Goal: Task Accomplishment & Management: Manage account settings

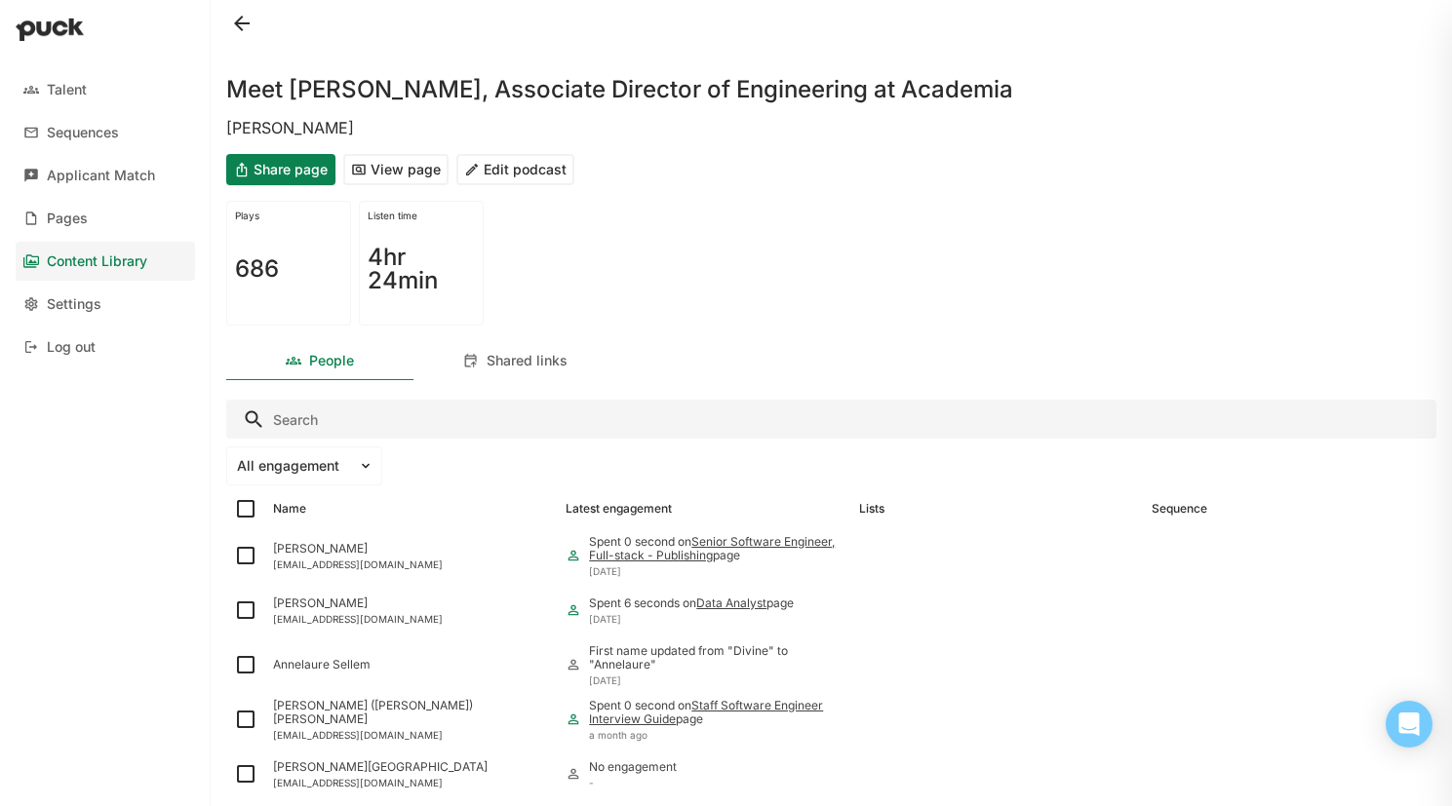
click at [130, 264] on div "Content Library" at bounding box center [97, 262] width 100 height 17
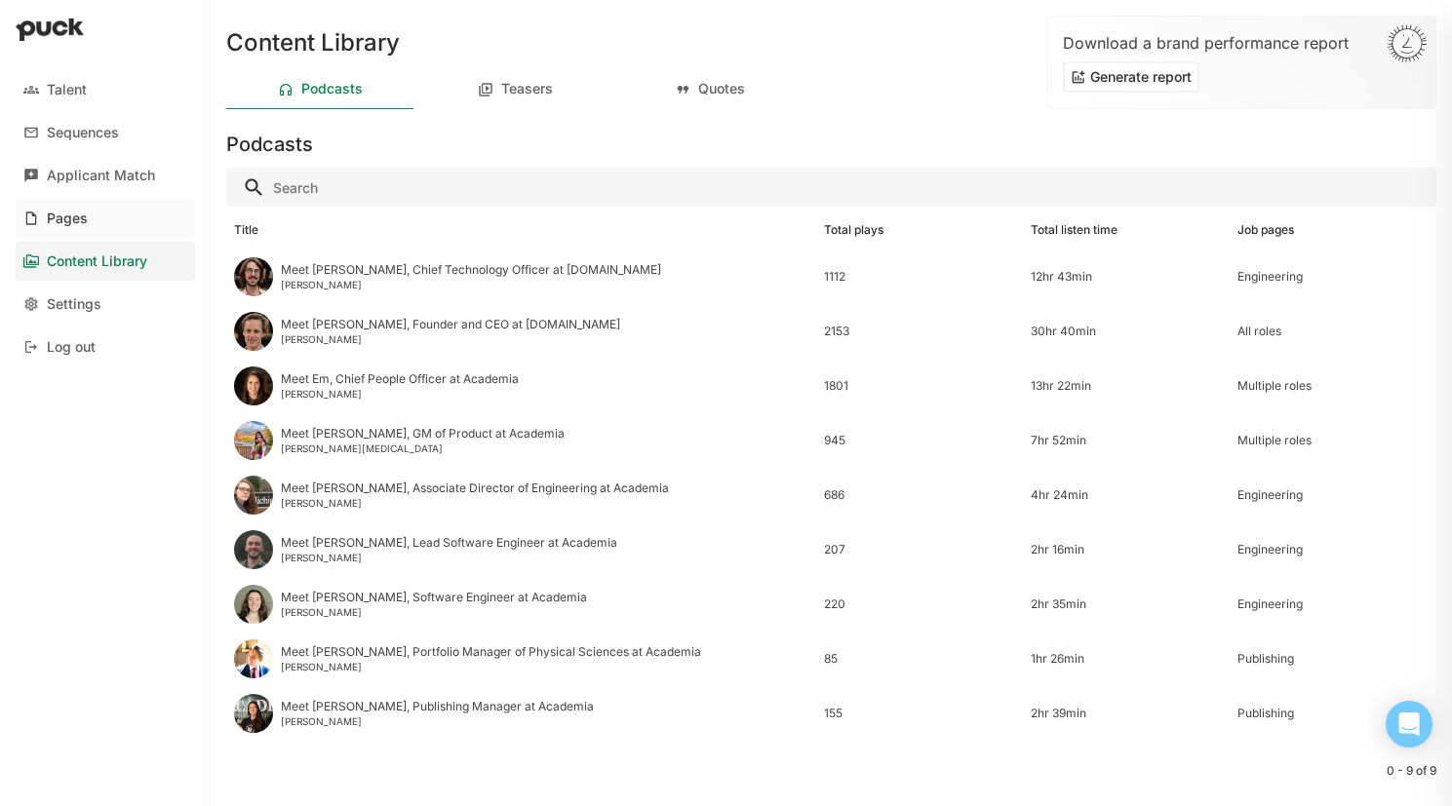
click at [137, 223] on link "Pages" at bounding box center [105, 218] width 179 height 39
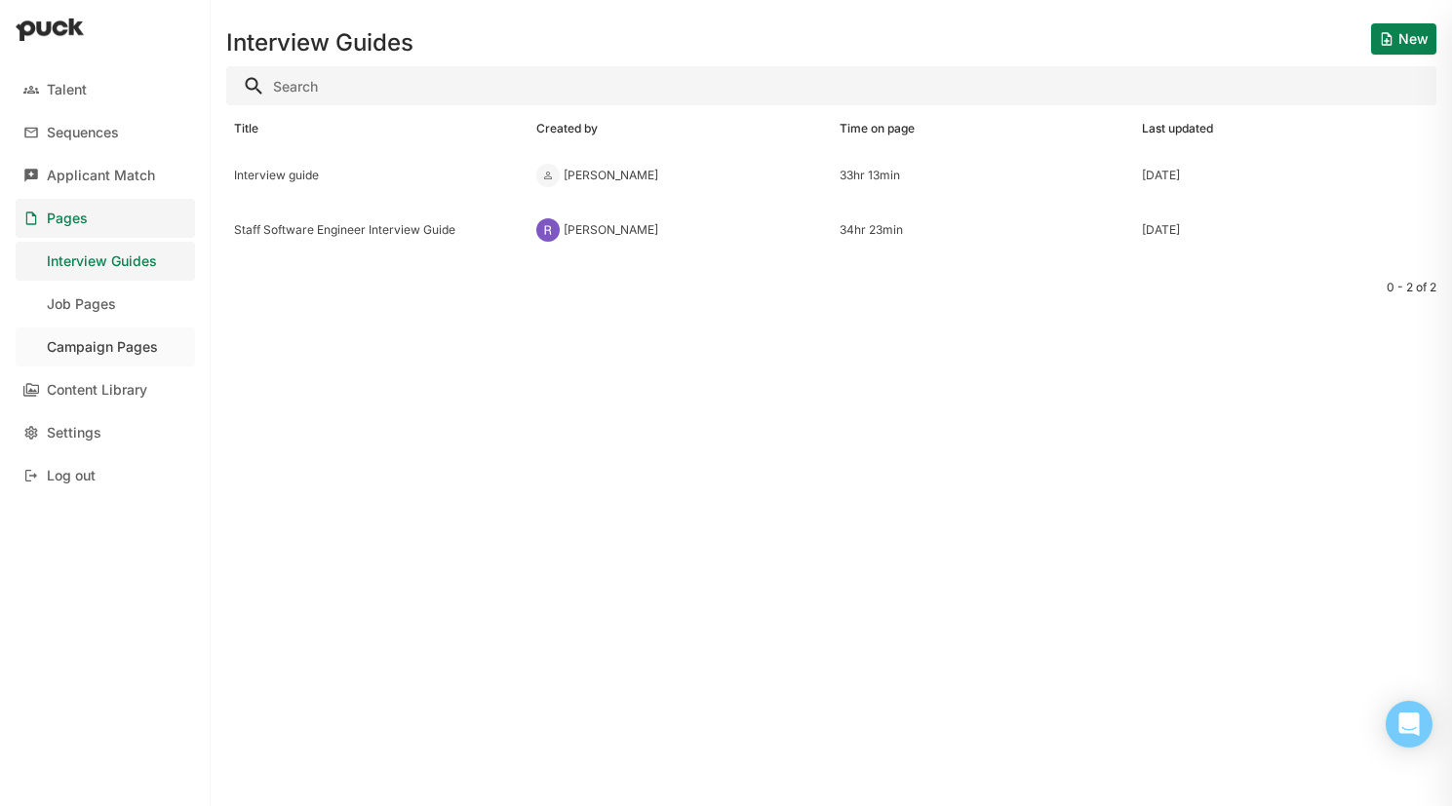
click at [118, 335] on link "Campaign Pages" at bounding box center [105, 347] width 179 height 39
click at [319, 185] on div "Culture Page" at bounding box center [377, 175] width 302 height 55
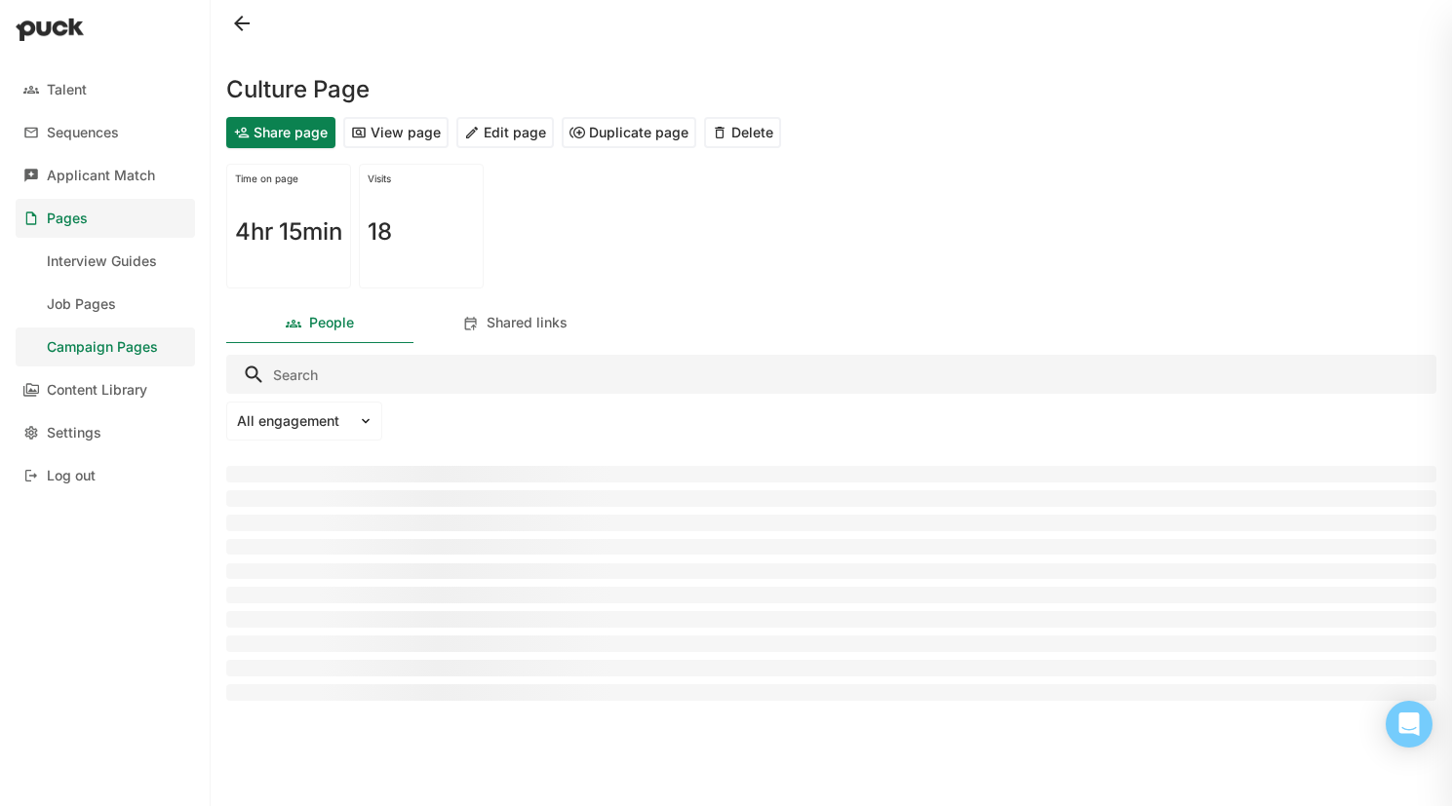
click at [504, 136] on button "Edit page" at bounding box center [505, 132] width 98 height 31
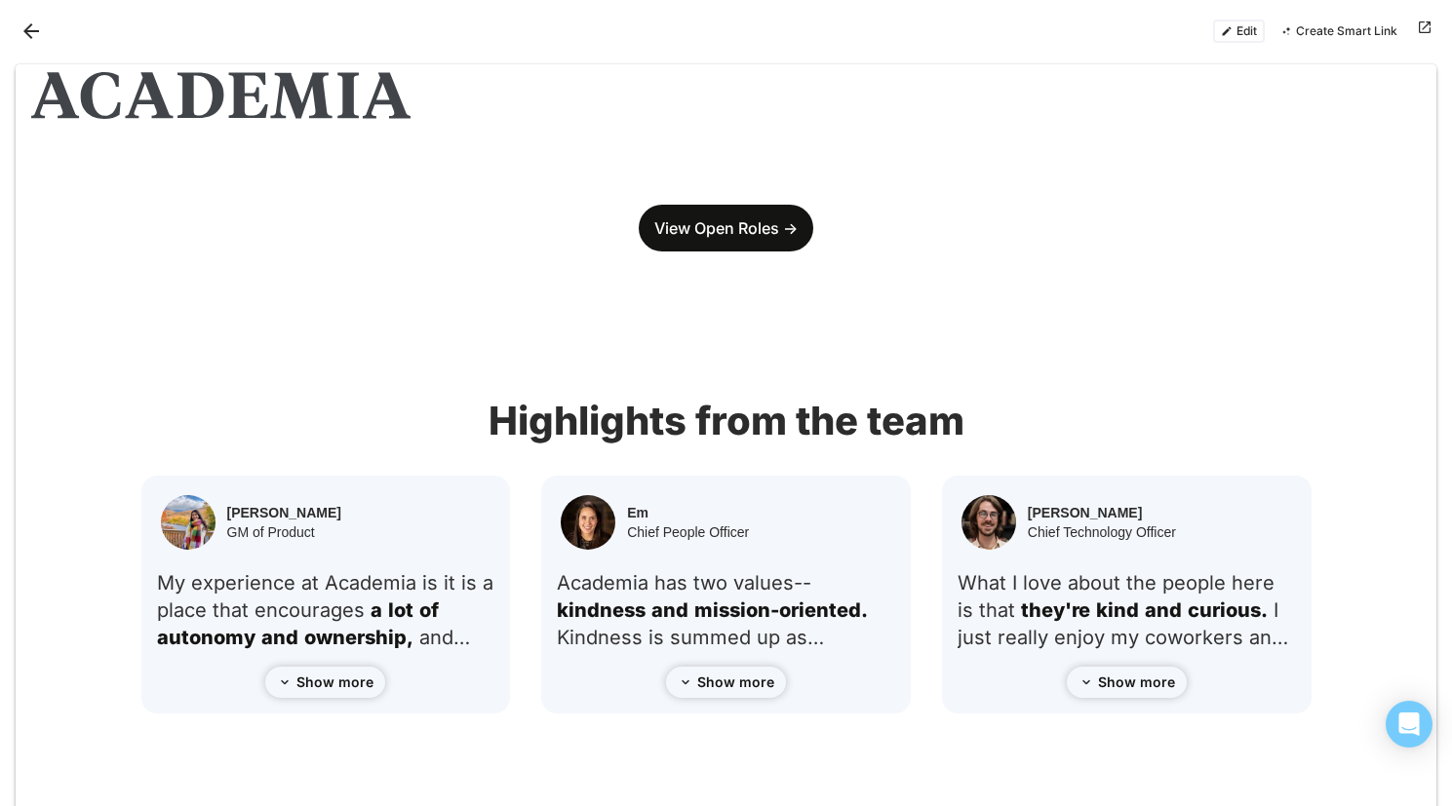
click at [1249, 33] on button "Edit" at bounding box center [1239, 31] width 52 height 23
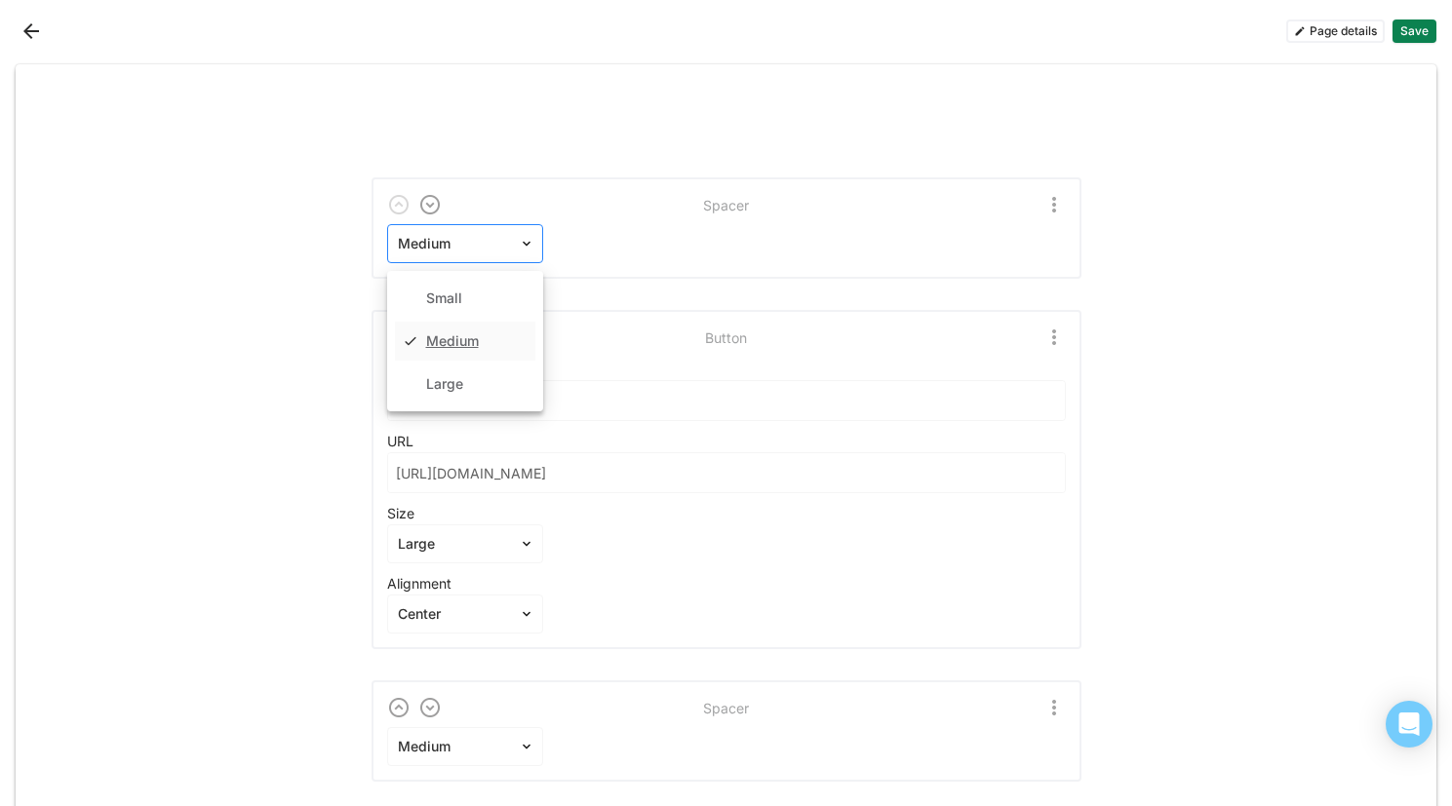
click at [504, 251] on div "Medium" at bounding box center [453, 244] width 131 height 28
click at [504, 252] on div "Medium" at bounding box center [453, 244] width 131 height 28
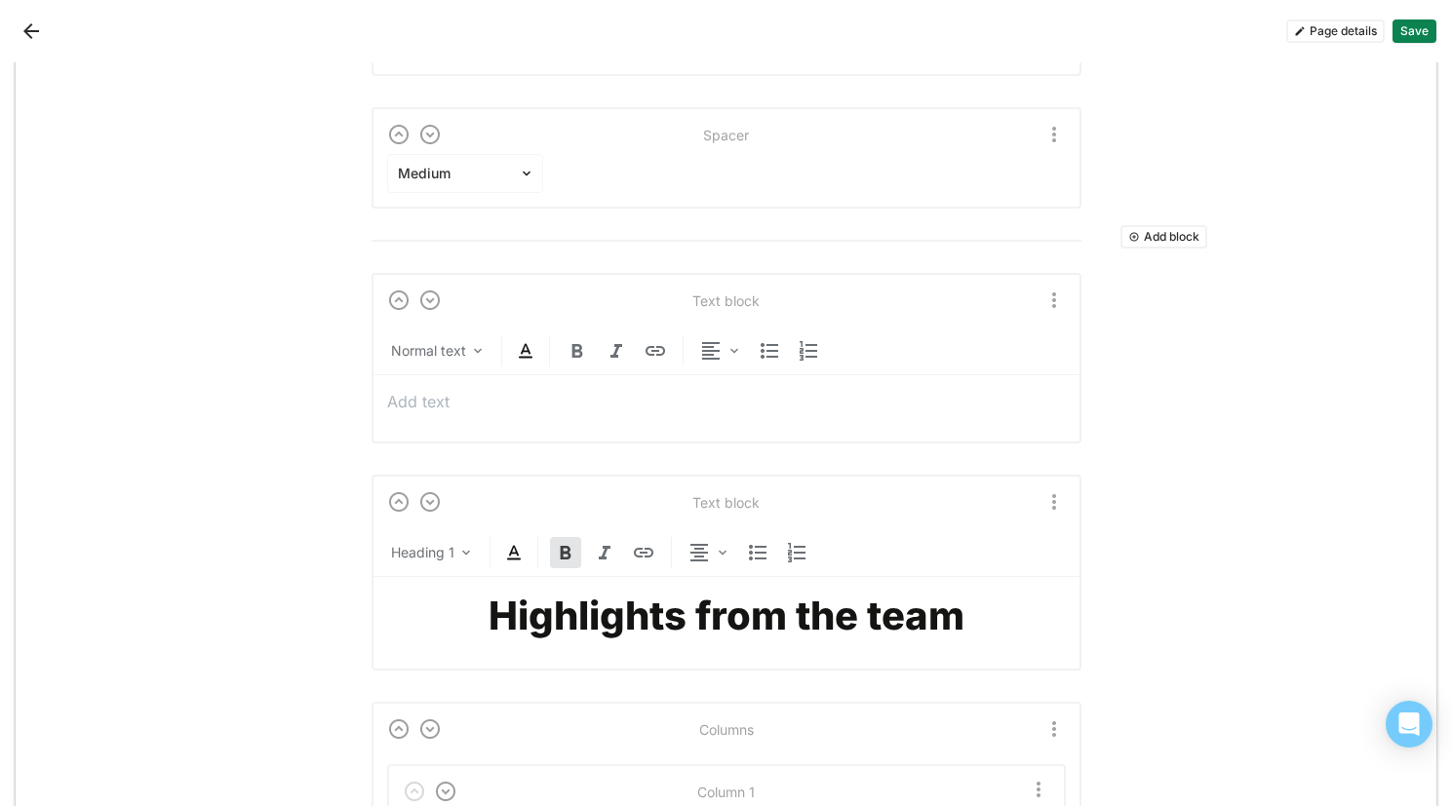
scroll to position [563, 0]
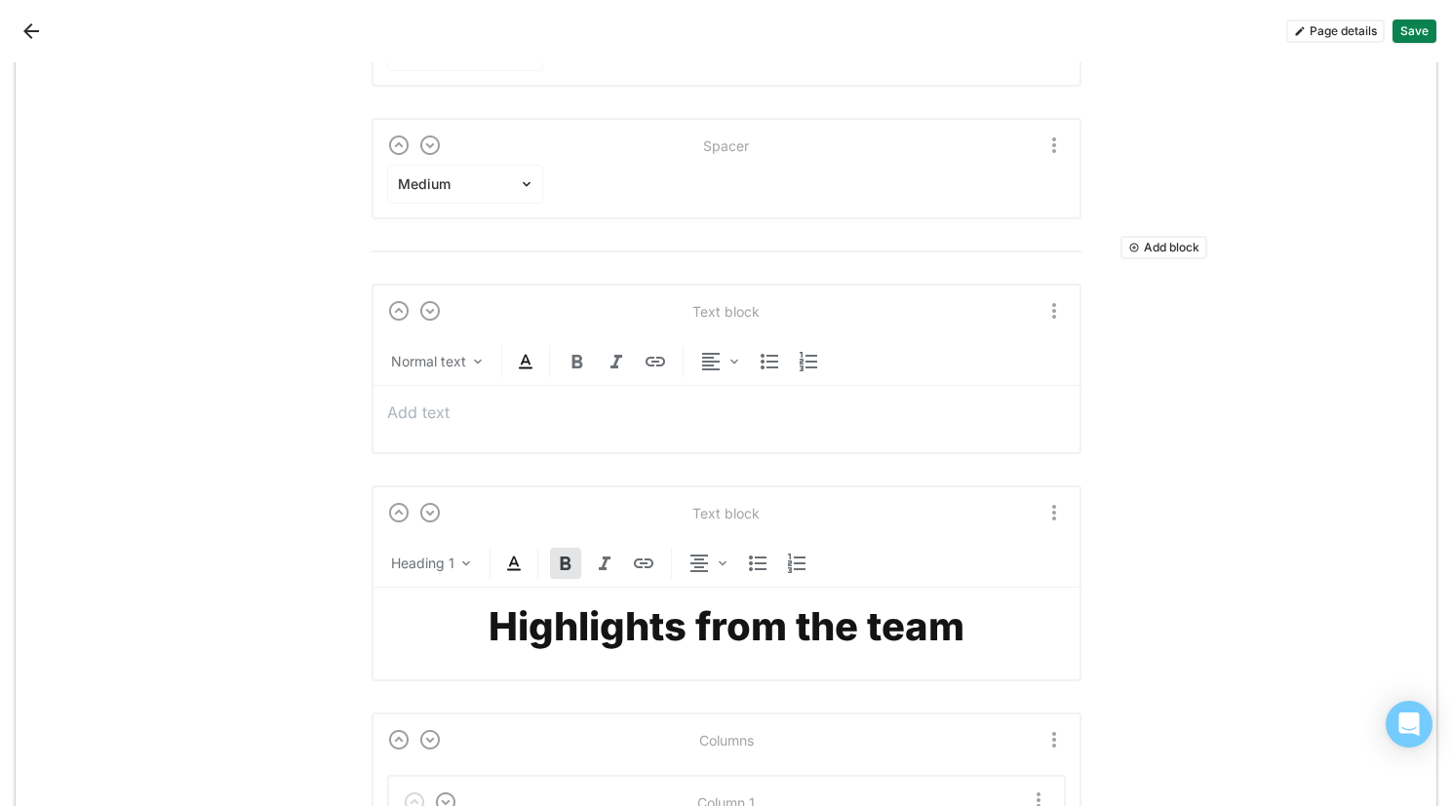
click at [543, 409] on p at bounding box center [726, 412] width 679 height 21
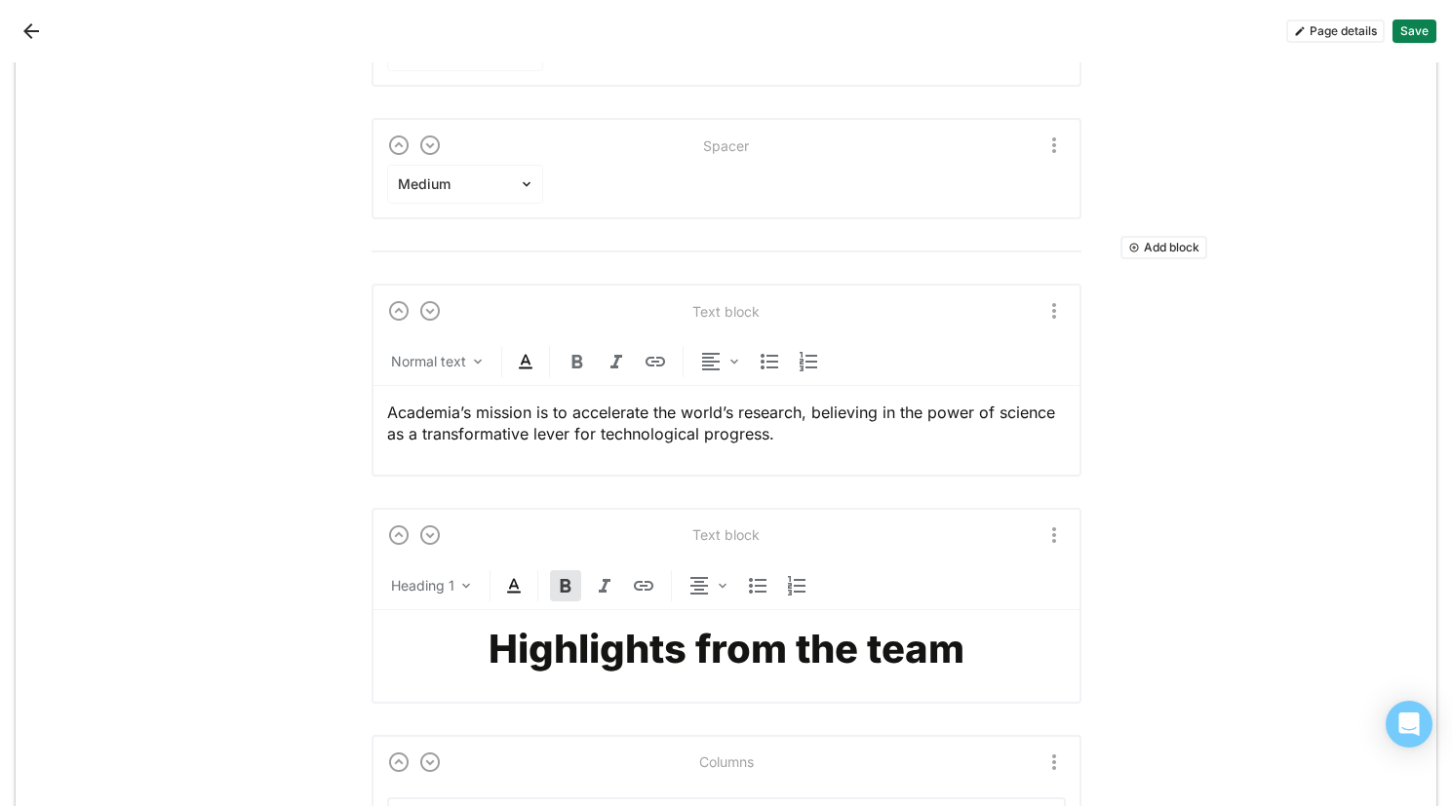
click at [813, 437] on p "Academia’s mission is to accelerate the world’s research, believing in the powe…" at bounding box center [726, 424] width 679 height 44
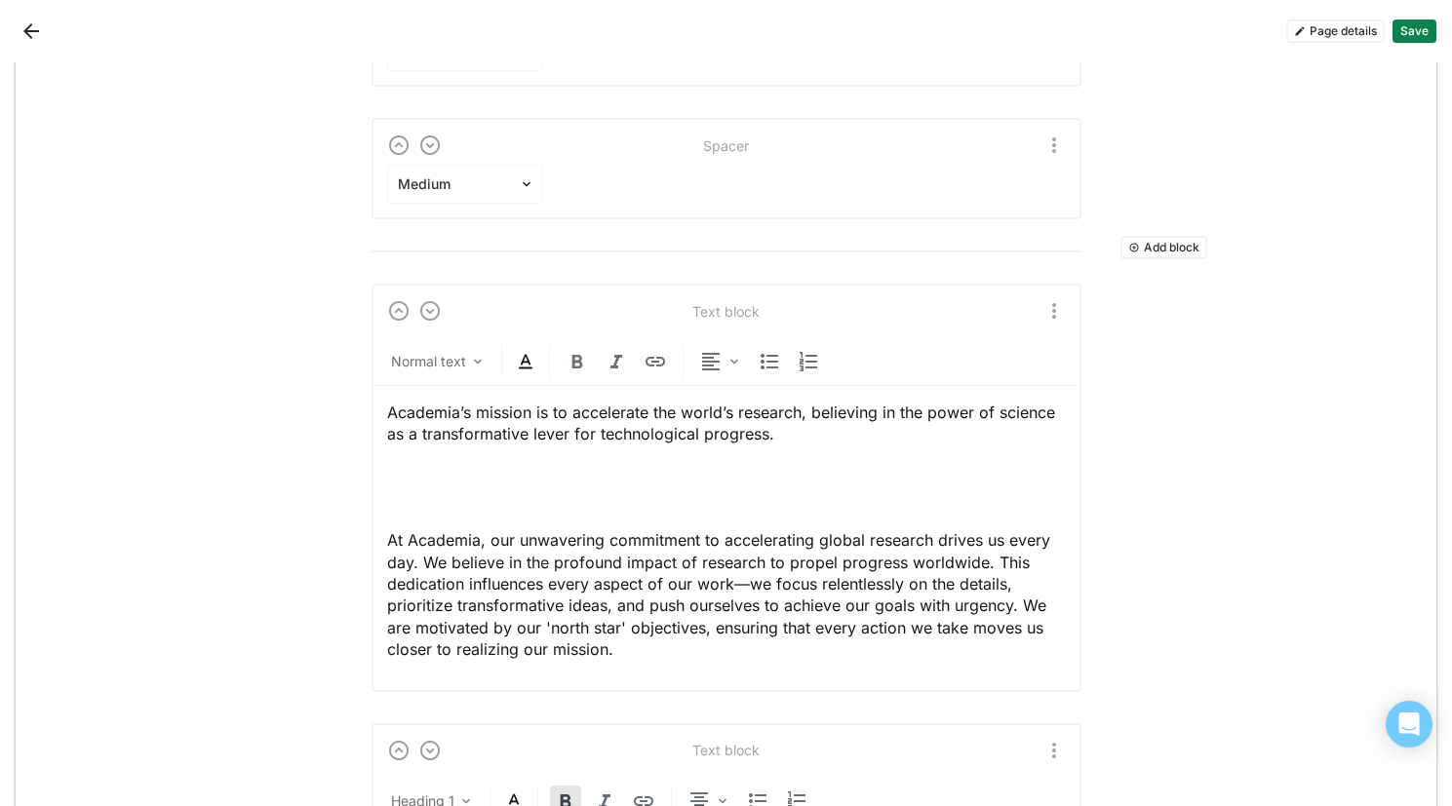
click at [387, 408] on span "Academia’s mission is to accelerate the world’s research, believing in the powe…" at bounding box center [723, 423] width 673 height 41
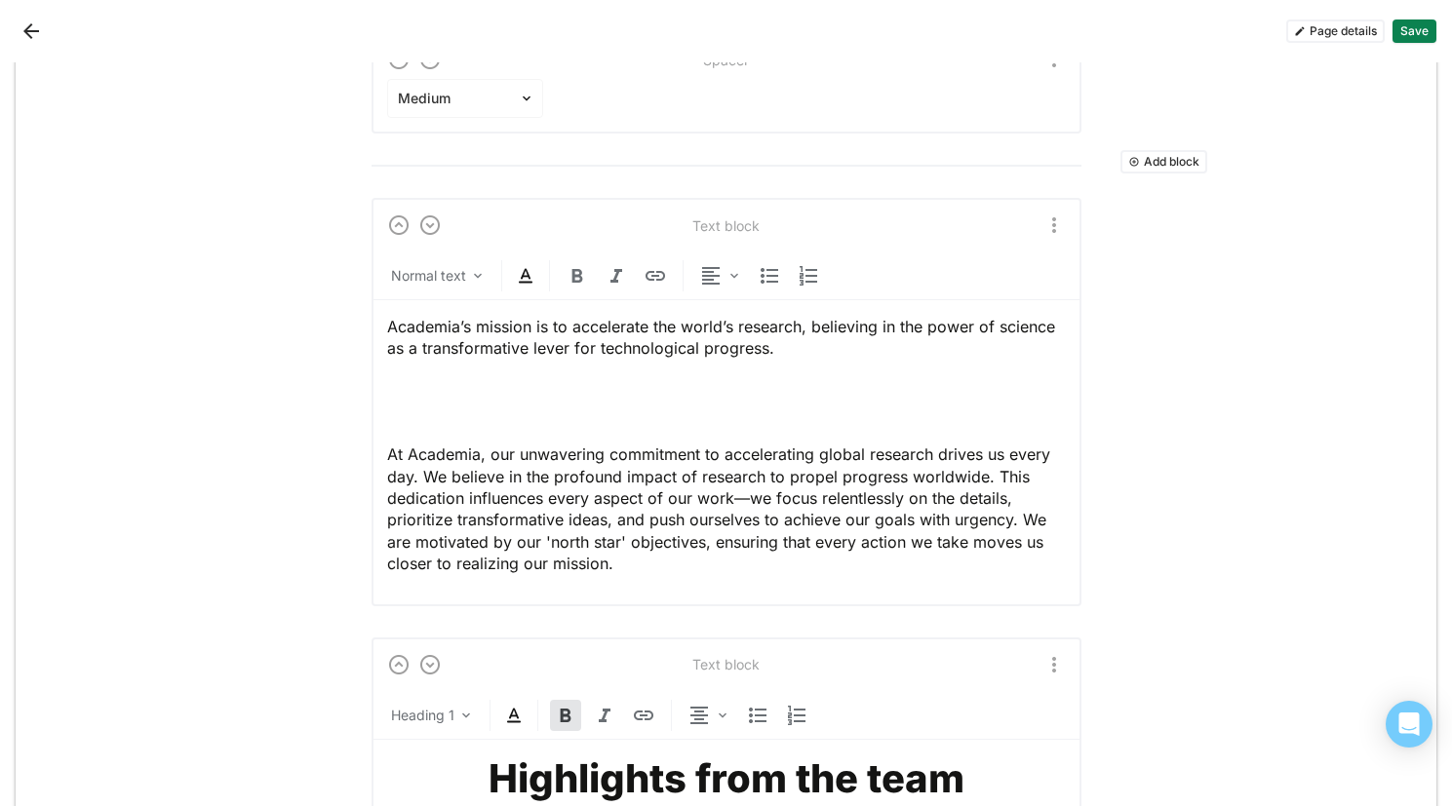
scroll to position [649, 0]
click at [417, 403] on p at bounding box center [726, 400] width 679 height 21
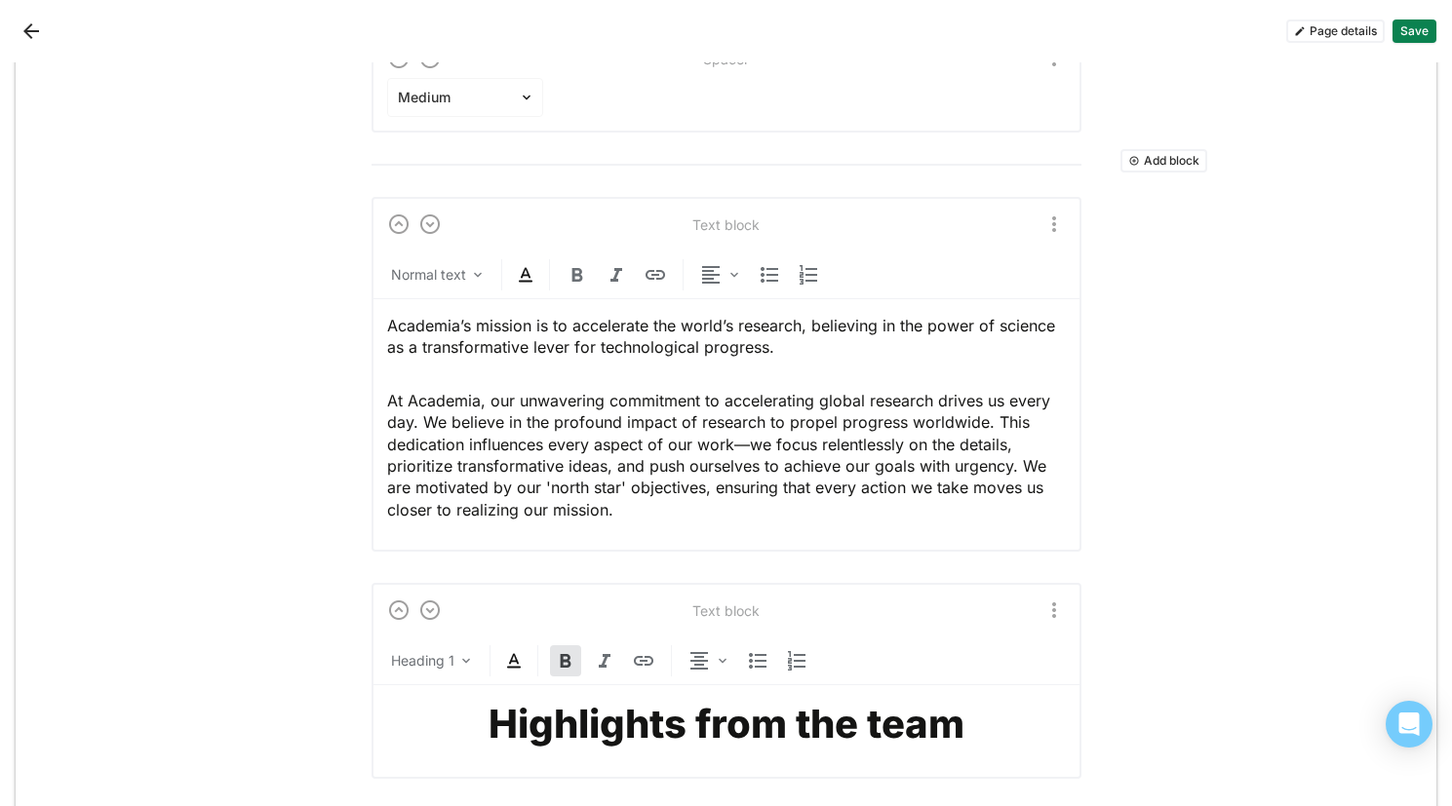
click at [645, 501] on p "At Academia, our unwavering commitment to accelerating global research drives u…" at bounding box center [726, 455] width 679 height 131
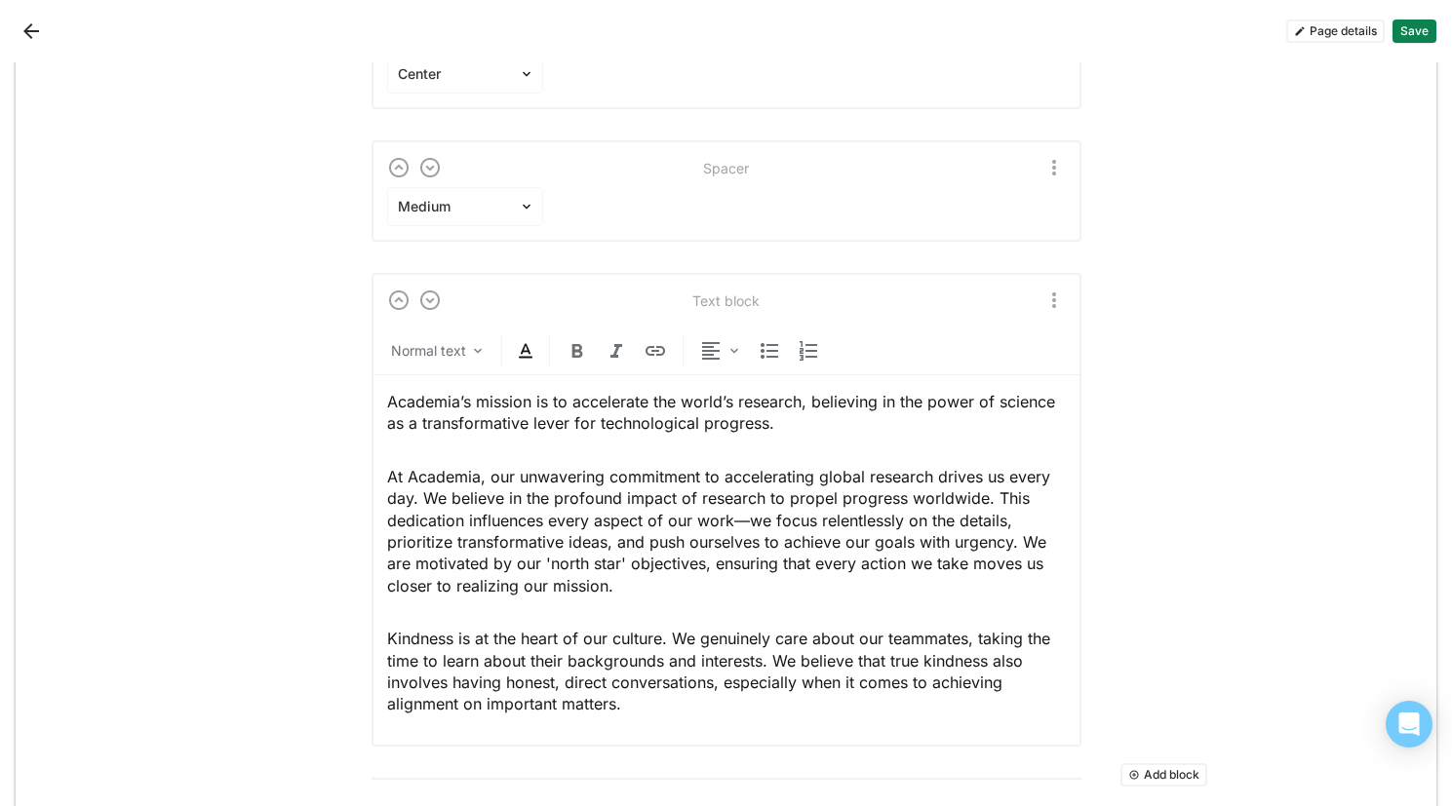
scroll to position [538, 0]
click at [1401, 39] on button "Save" at bounding box center [1414, 31] width 44 height 23
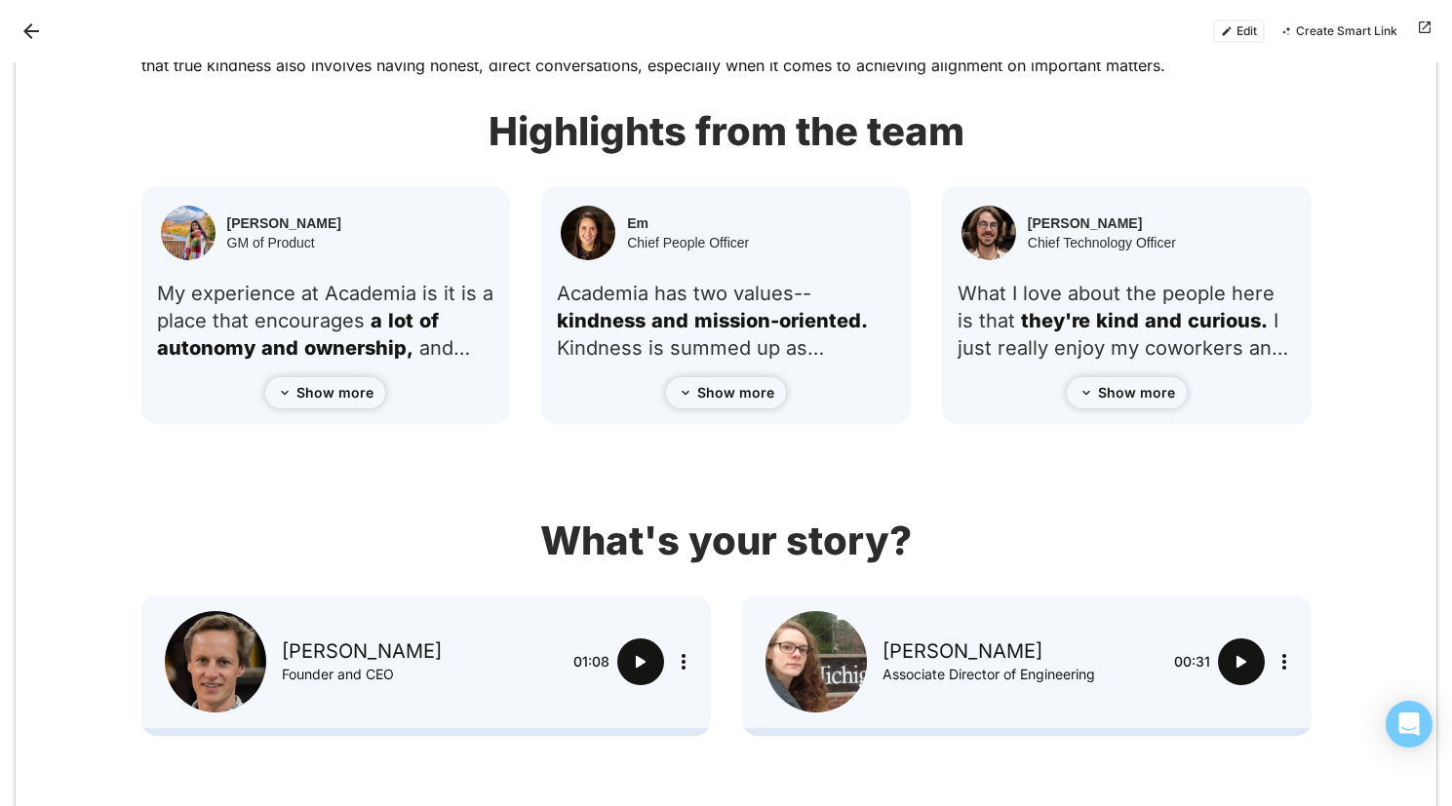
scroll to position [128, 0]
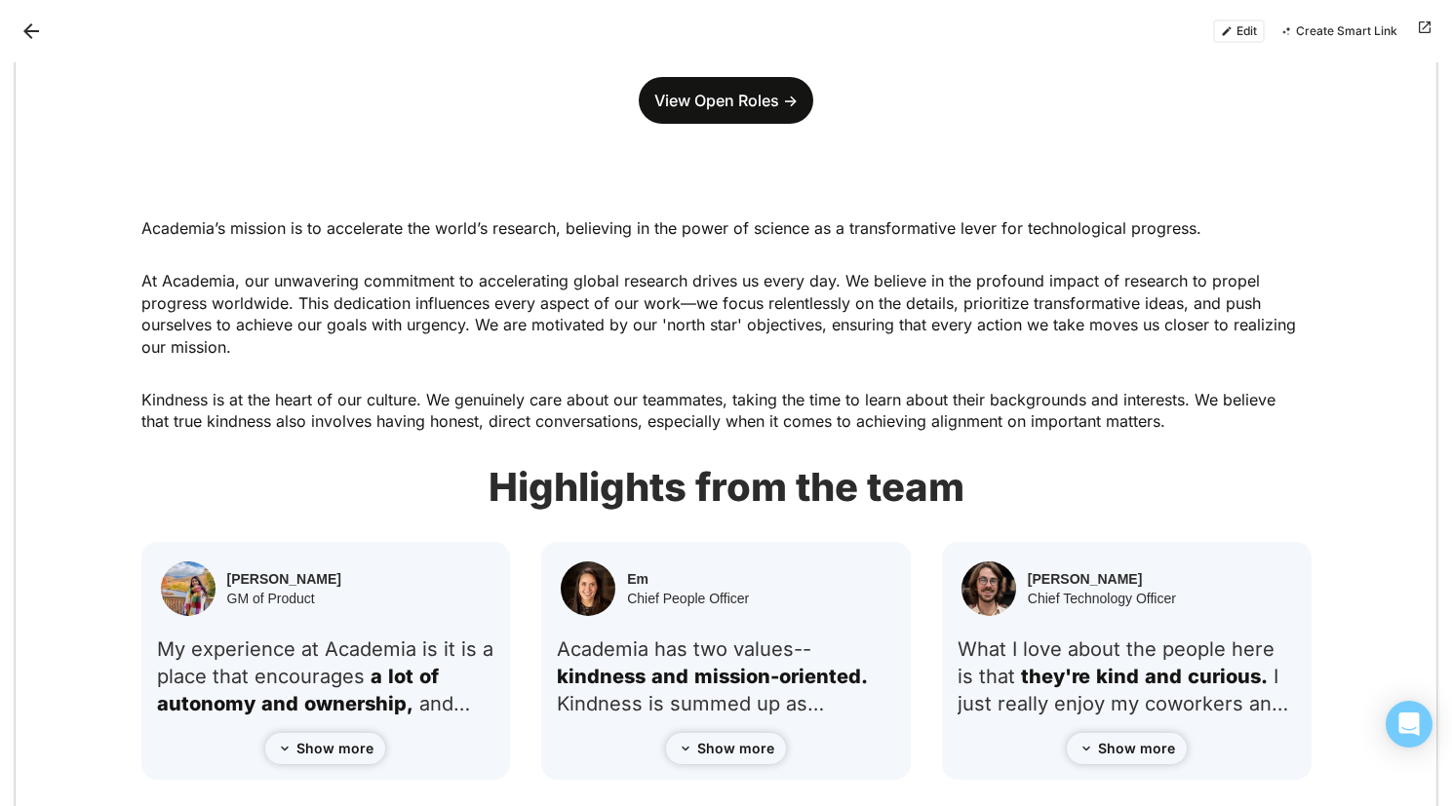
click at [1233, 38] on button "Edit" at bounding box center [1239, 31] width 52 height 23
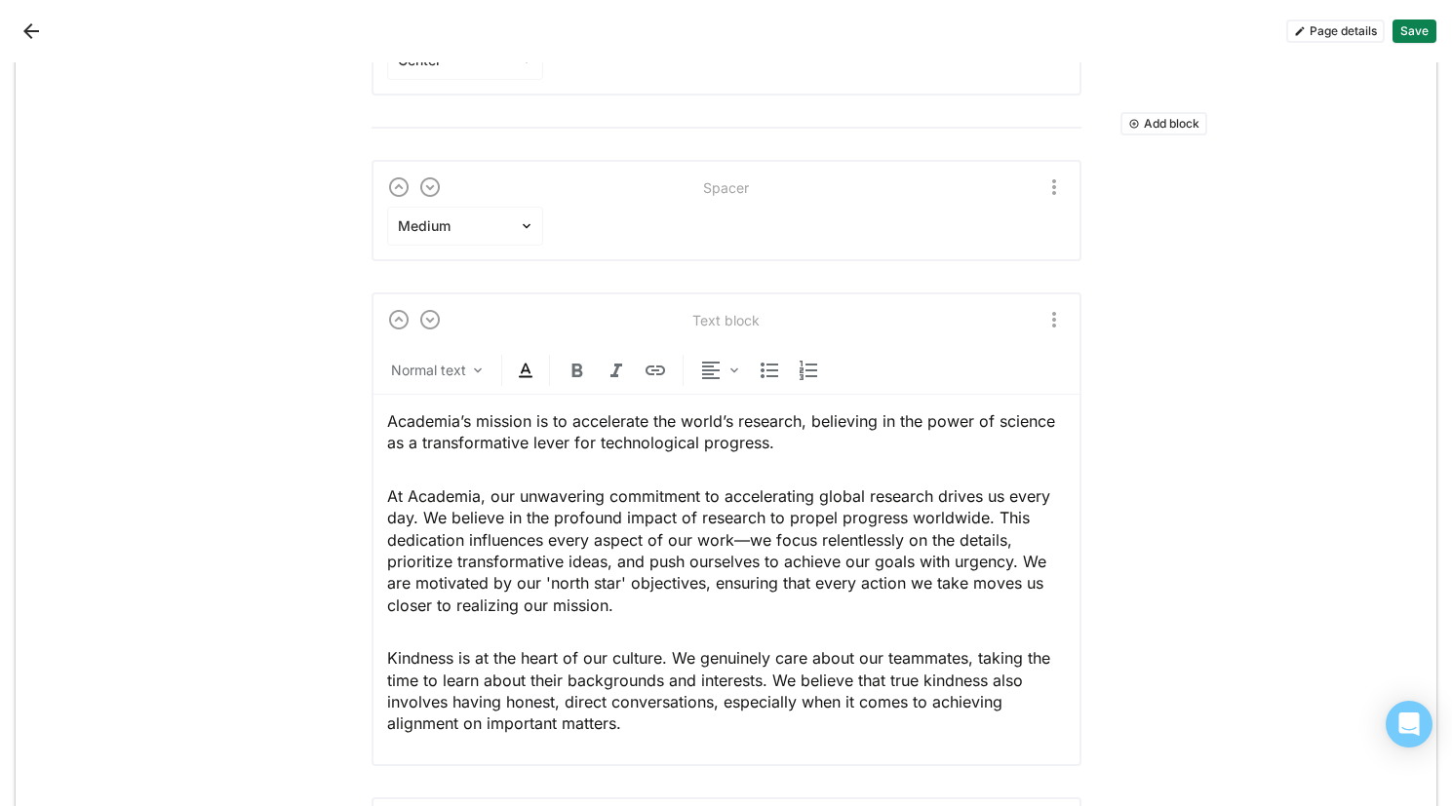
scroll to position [584, 0]
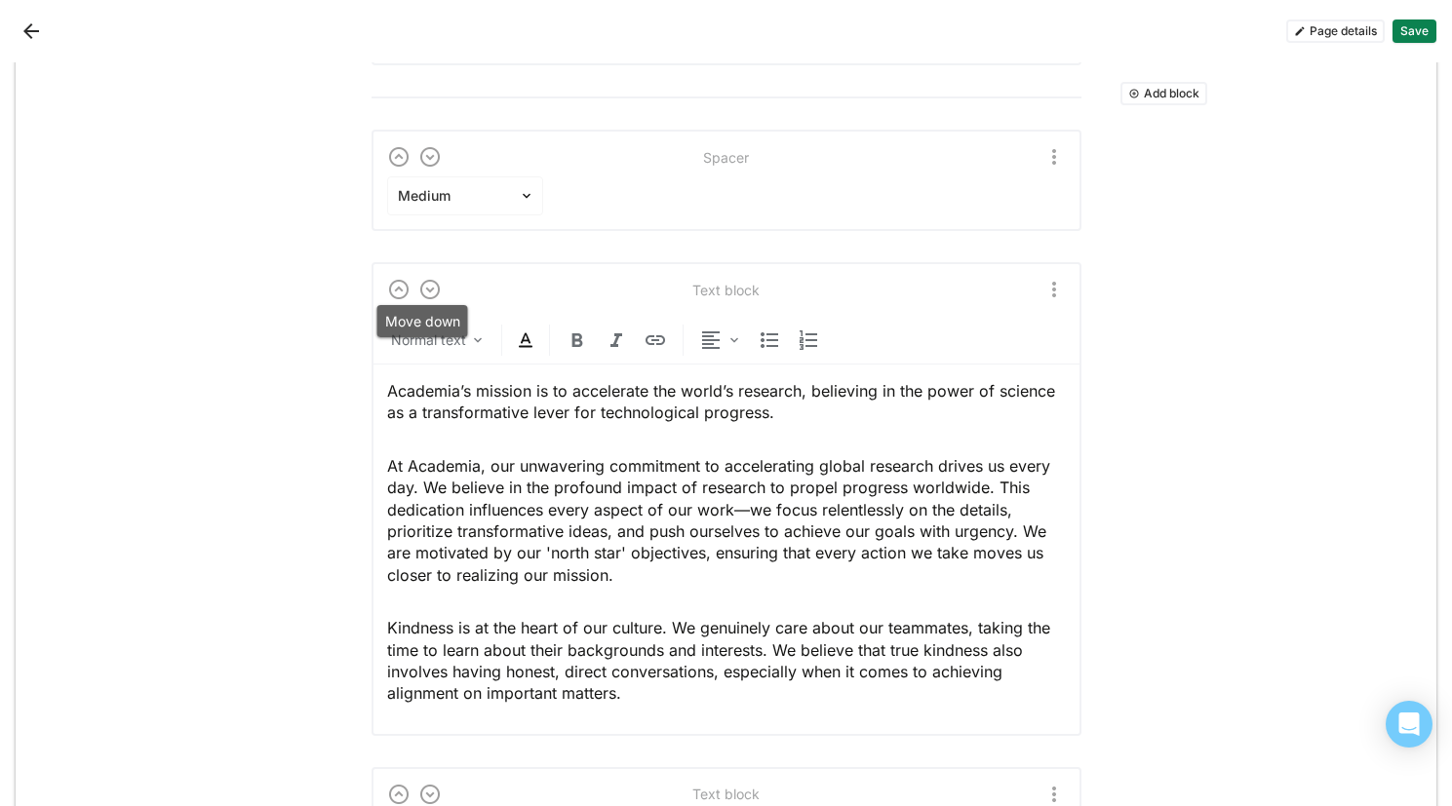
click at [423, 285] on img at bounding box center [429, 289] width 23 height 23
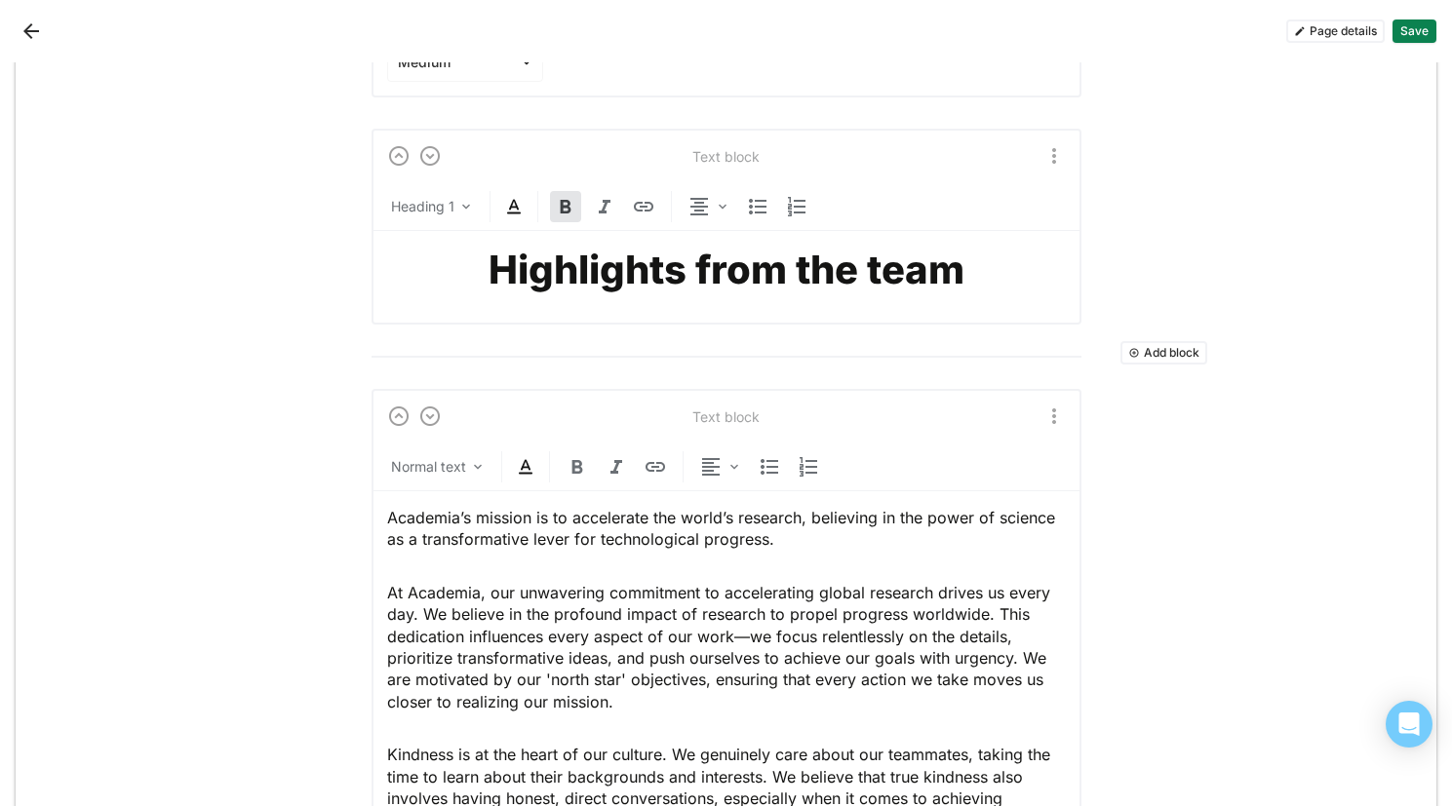
scroll to position [679, 0]
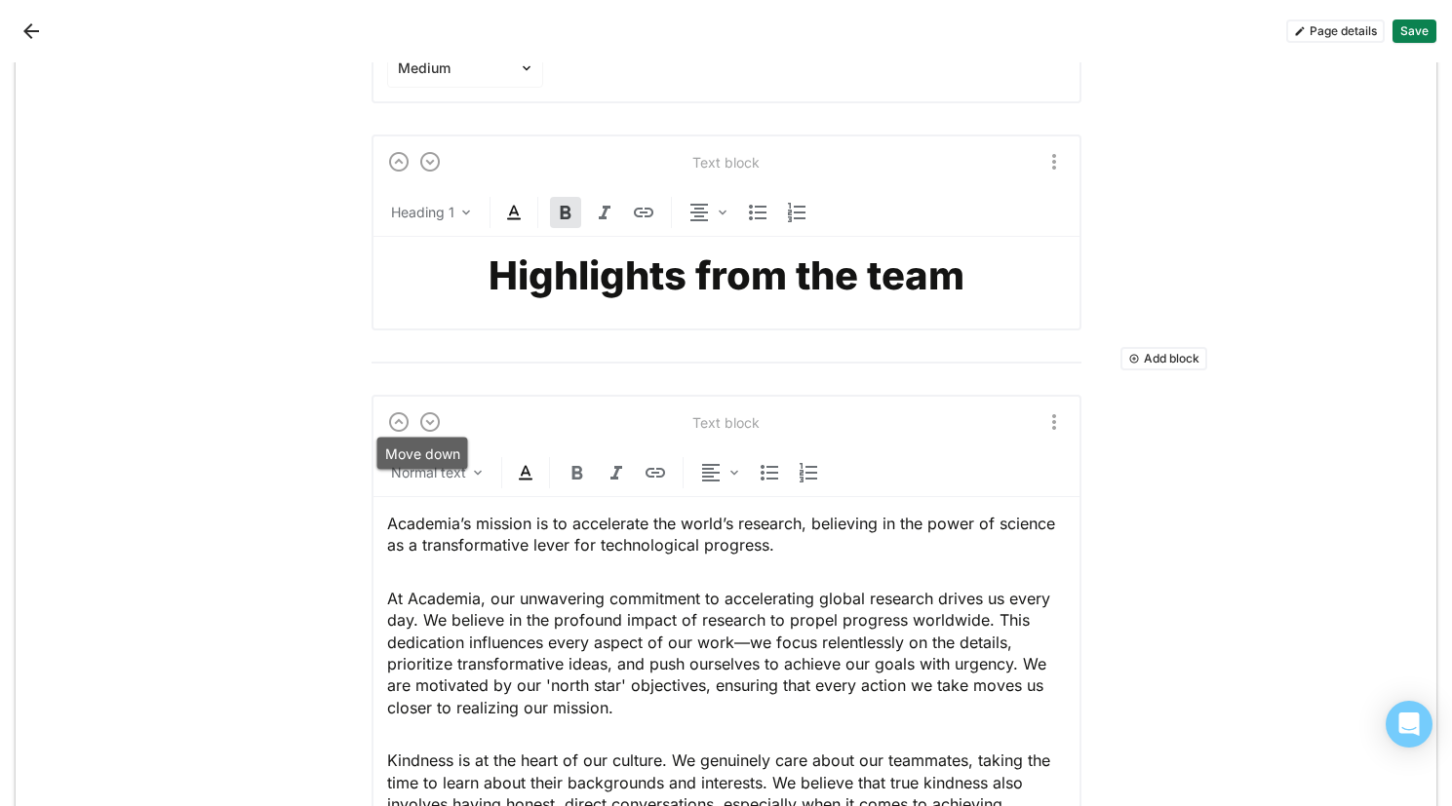
click at [422, 413] on img at bounding box center [429, 421] width 23 height 23
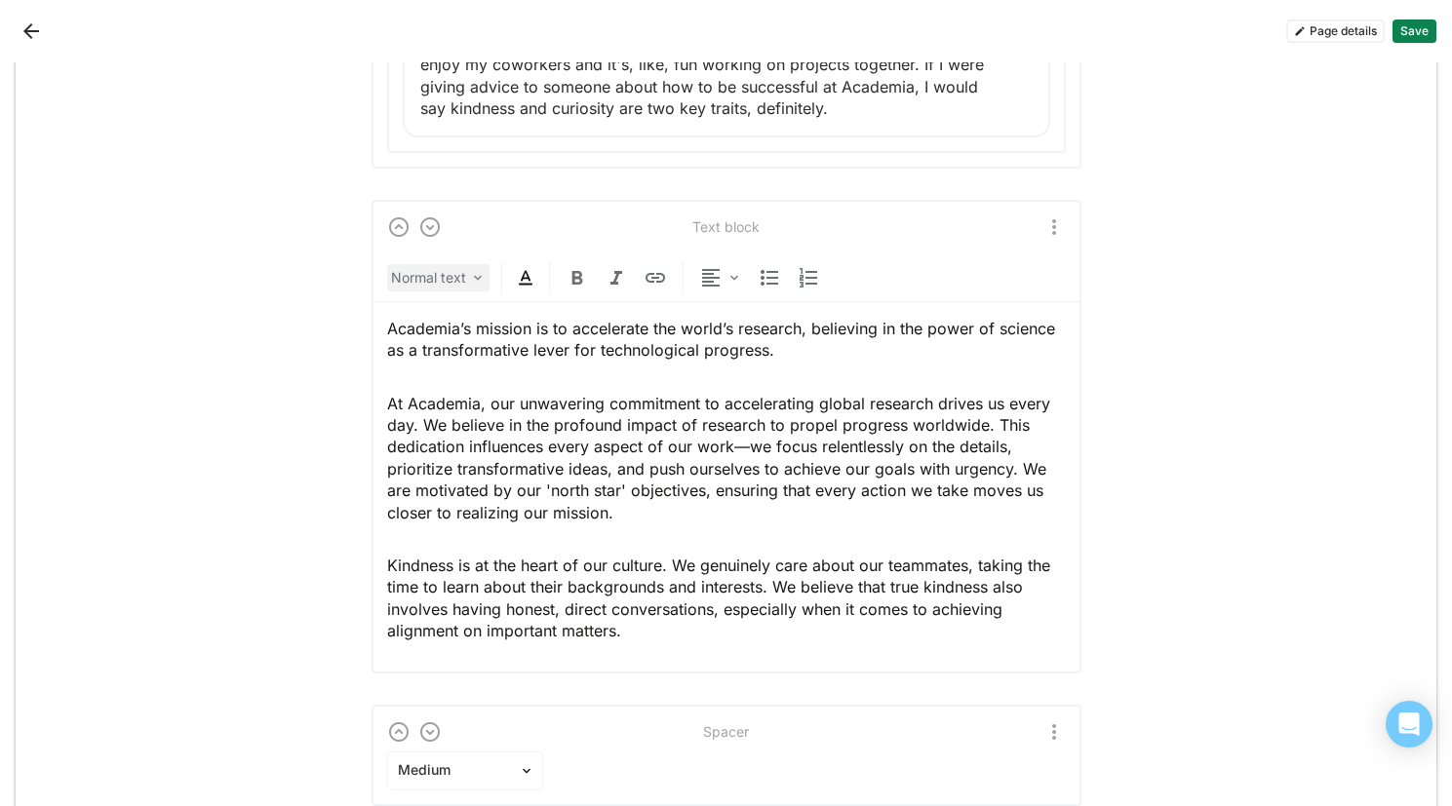
scroll to position [1745, 0]
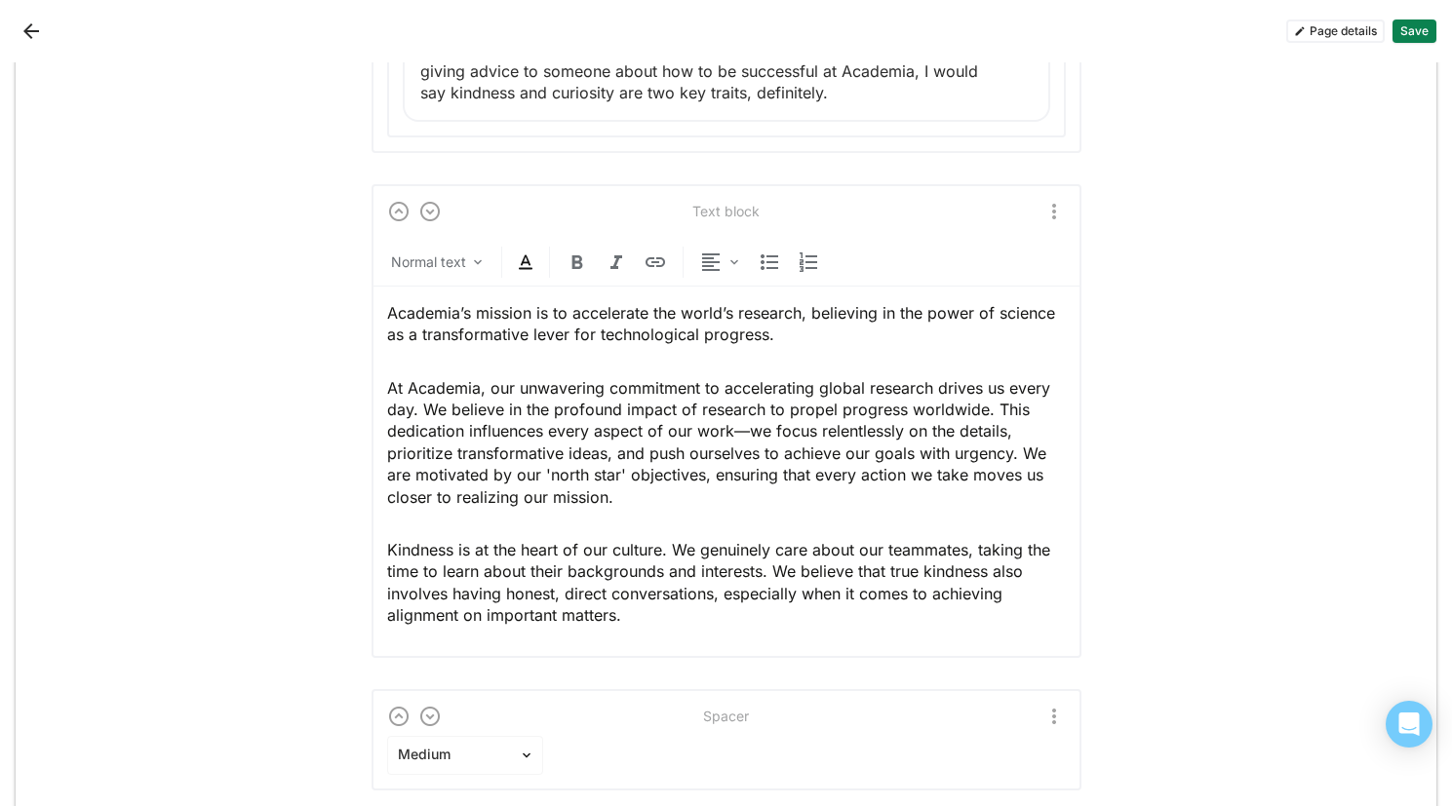
click at [425, 209] on img at bounding box center [429, 211] width 23 height 23
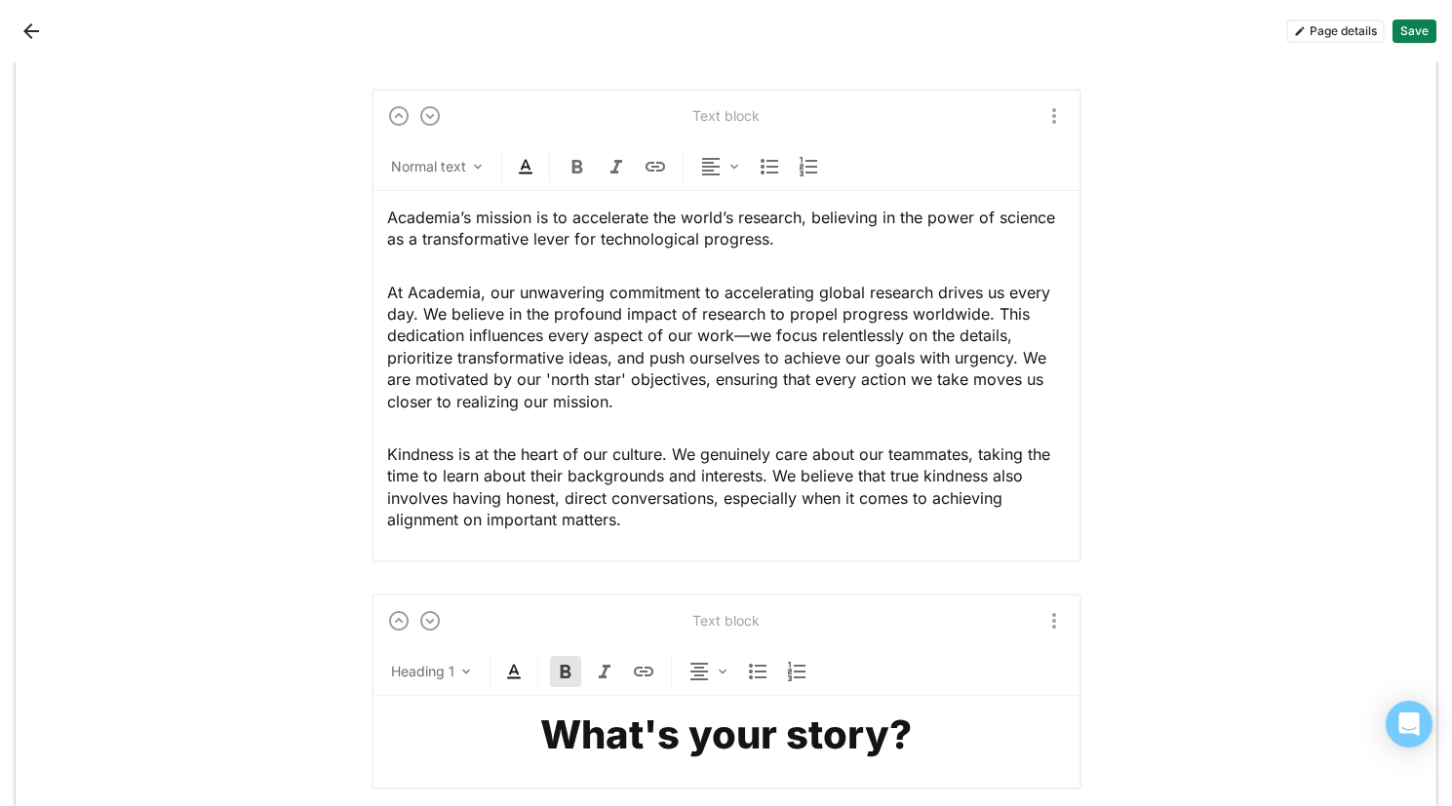
scroll to position [1971, 0]
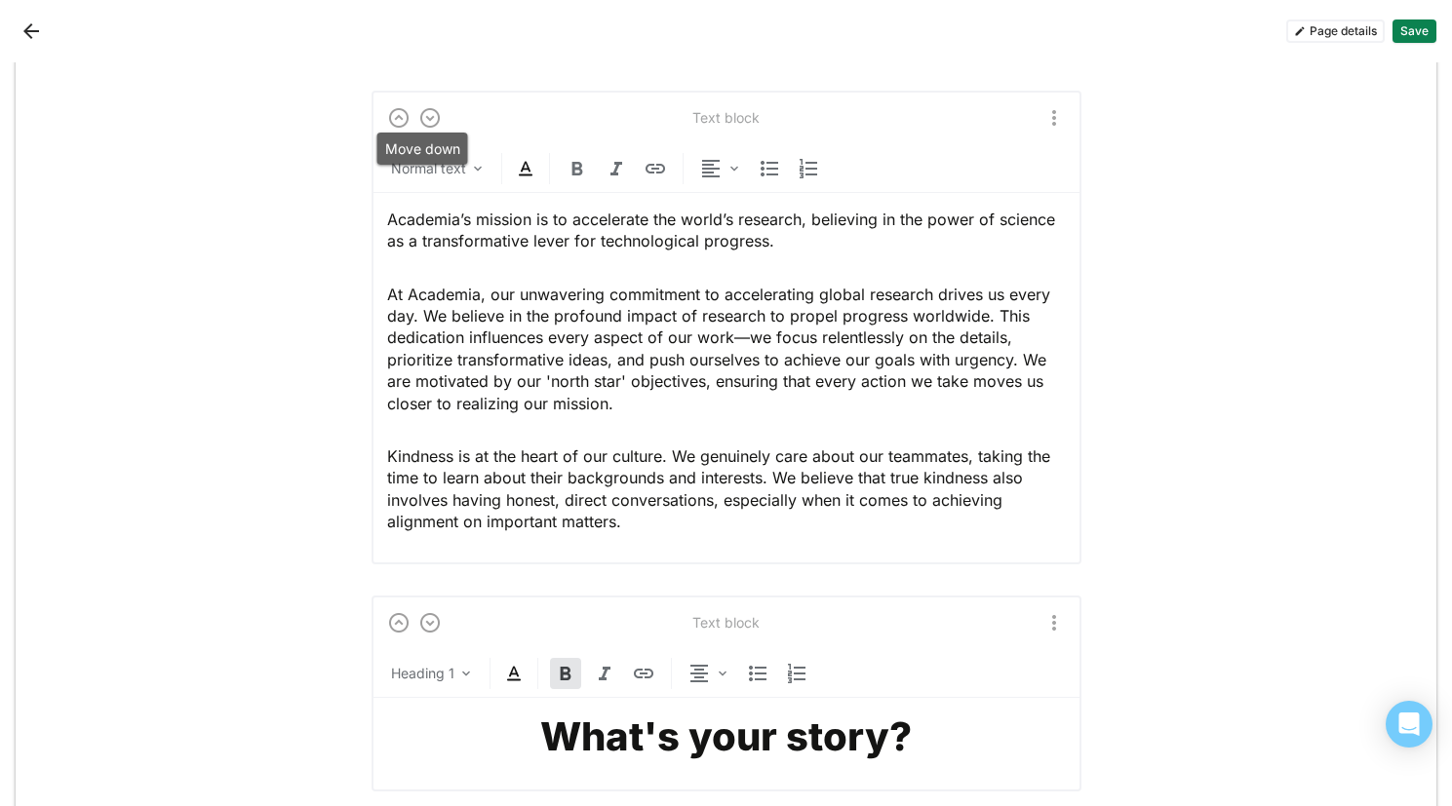
click at [418, 119] on img at bounding box center [429, 117] width 23 height 23
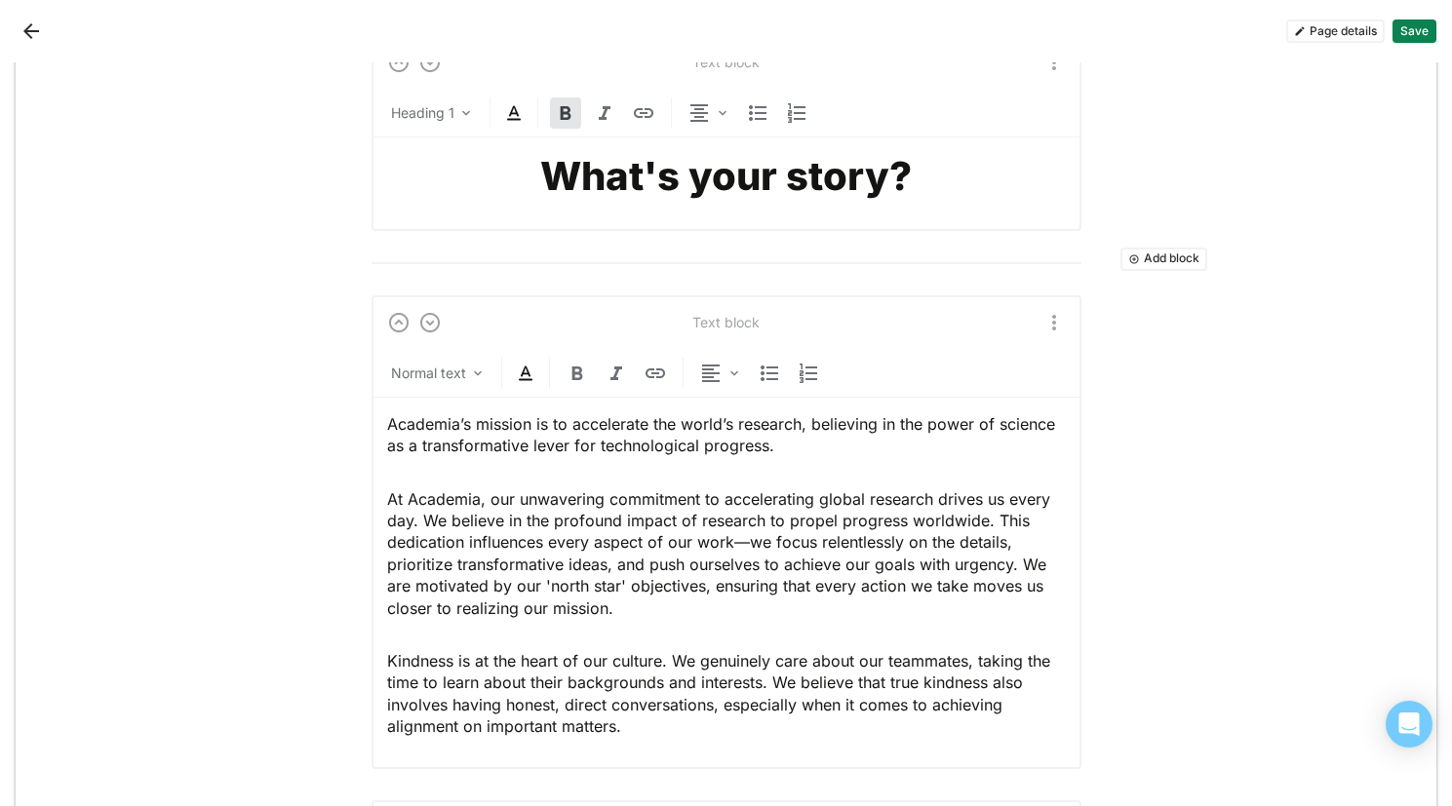
scroll to position [1981, 0]
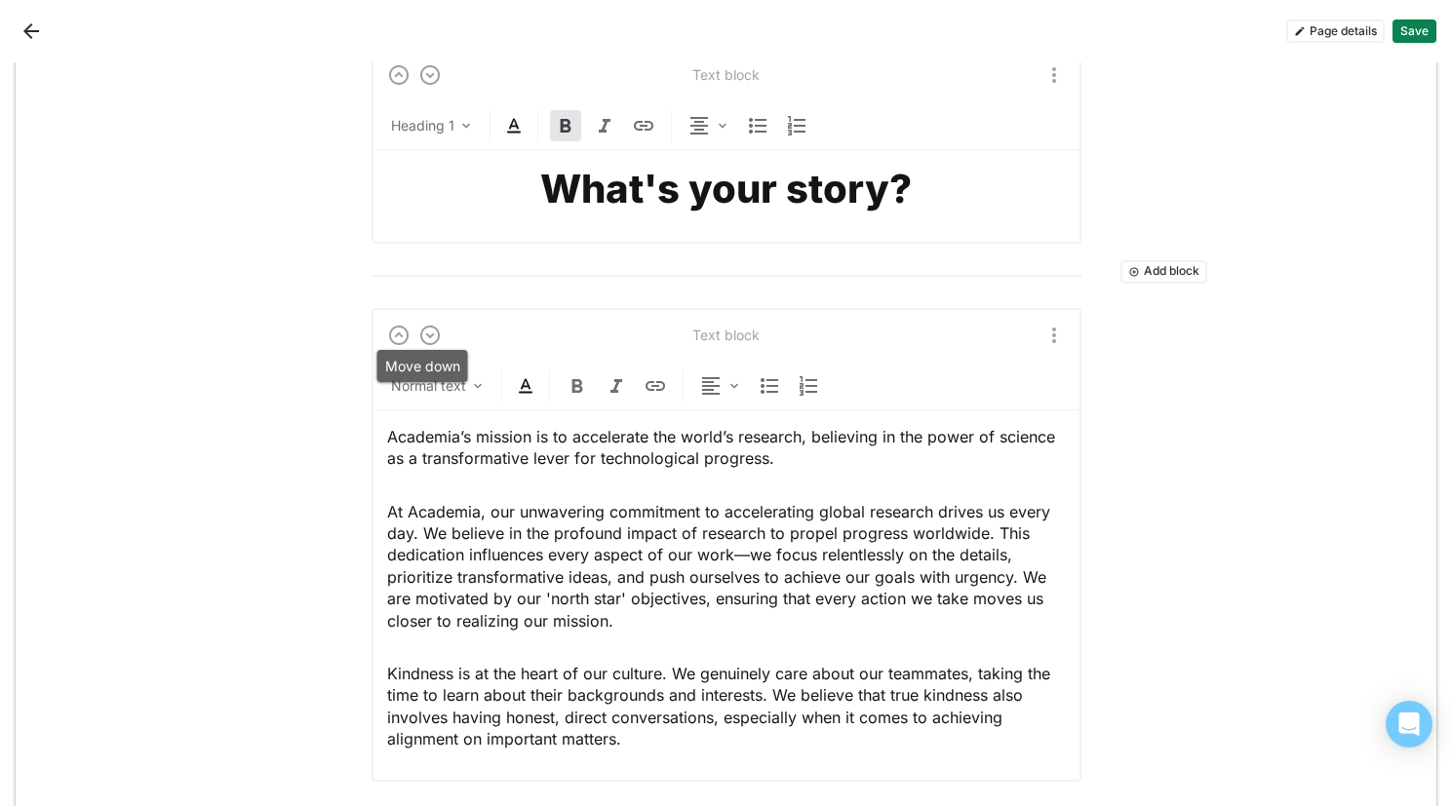
click at [418, 326] on img at bounding box center [429, 335] width 23 height 23
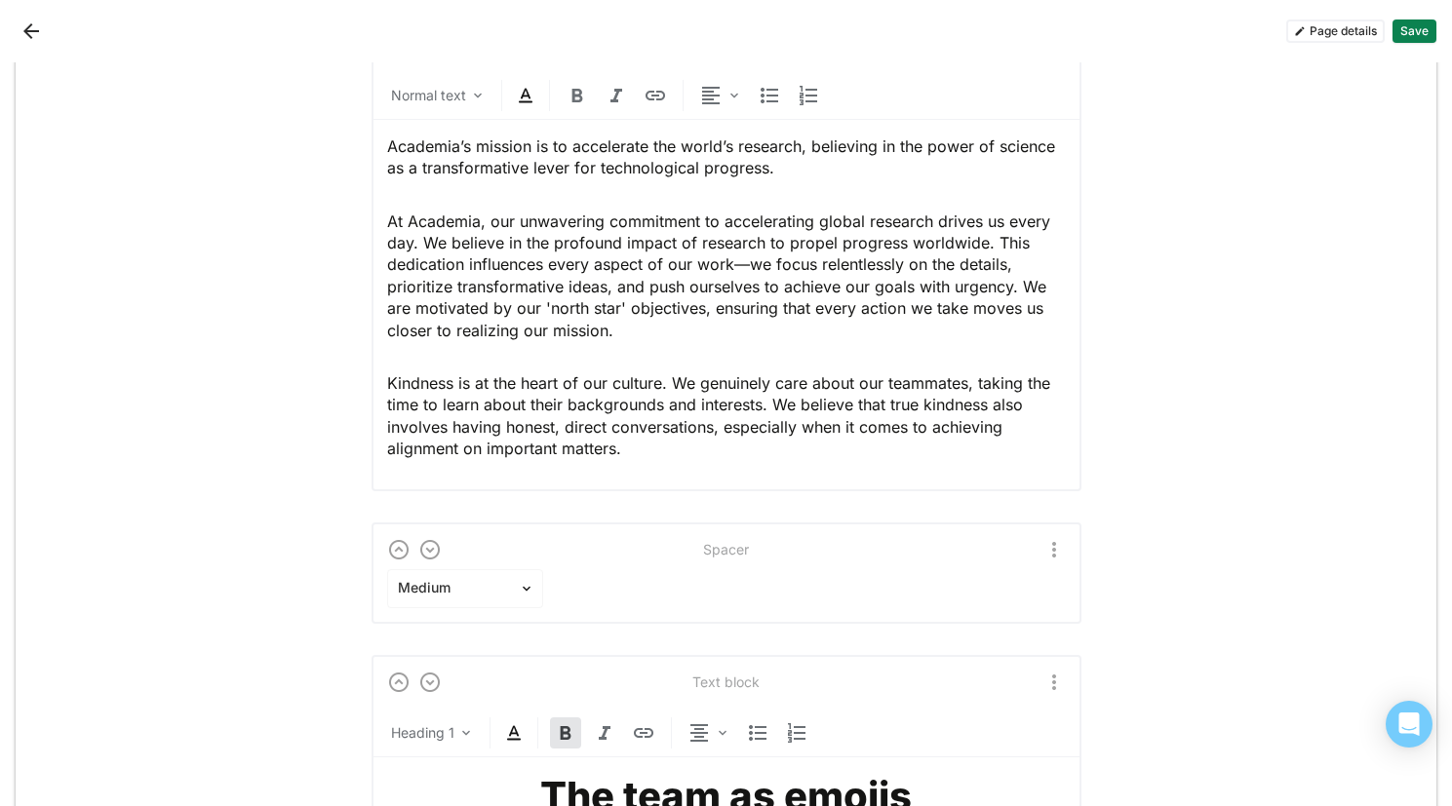
scroll to position [2638, 0]
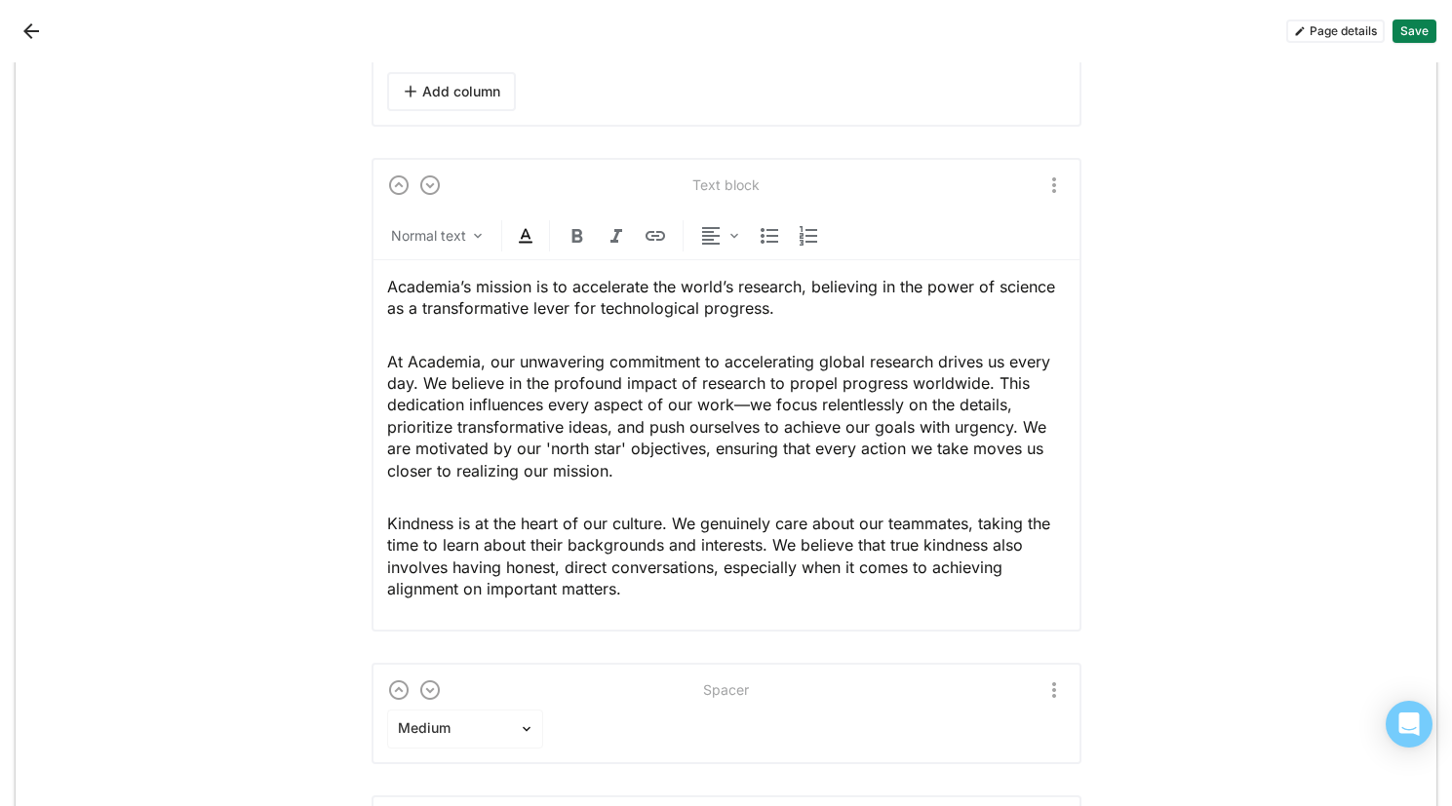
click at [422, 182] on img at bounding box center [429, 185] width 23 height 23
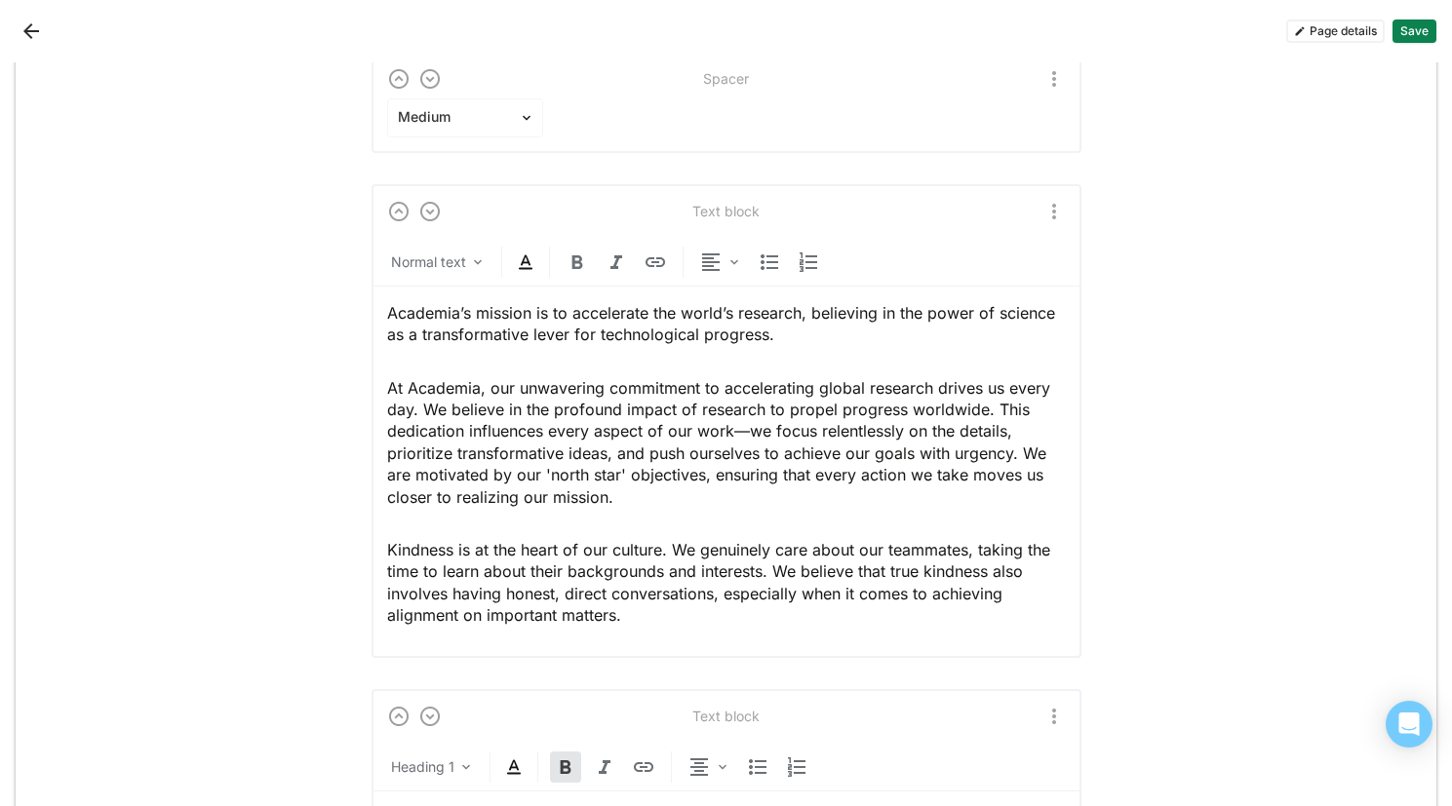
scroll to position [2743, 0]
click at [1051, 207] on img "More options" at bounding box center [1053, 213] width 23 height 23
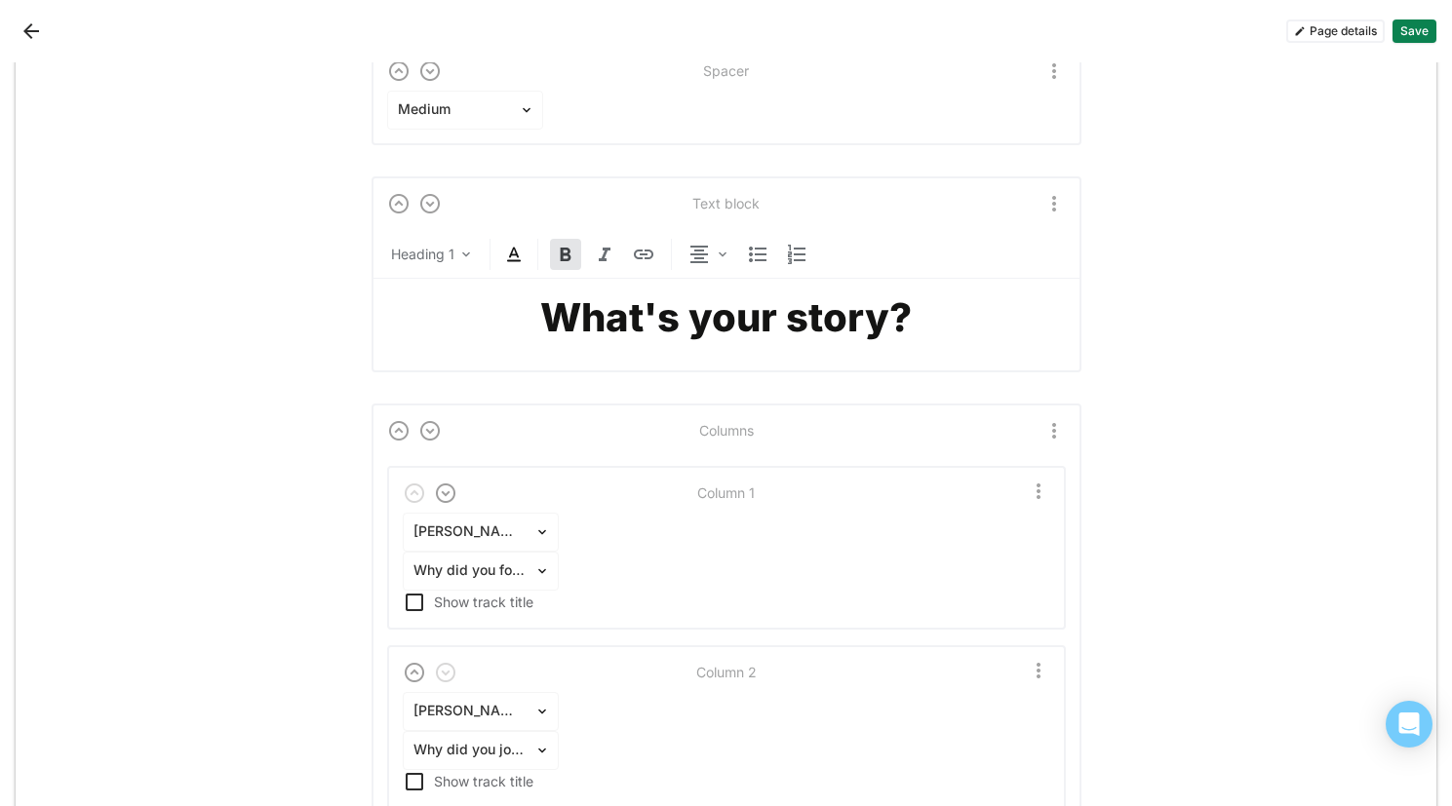
scroll to position [1846, 0]
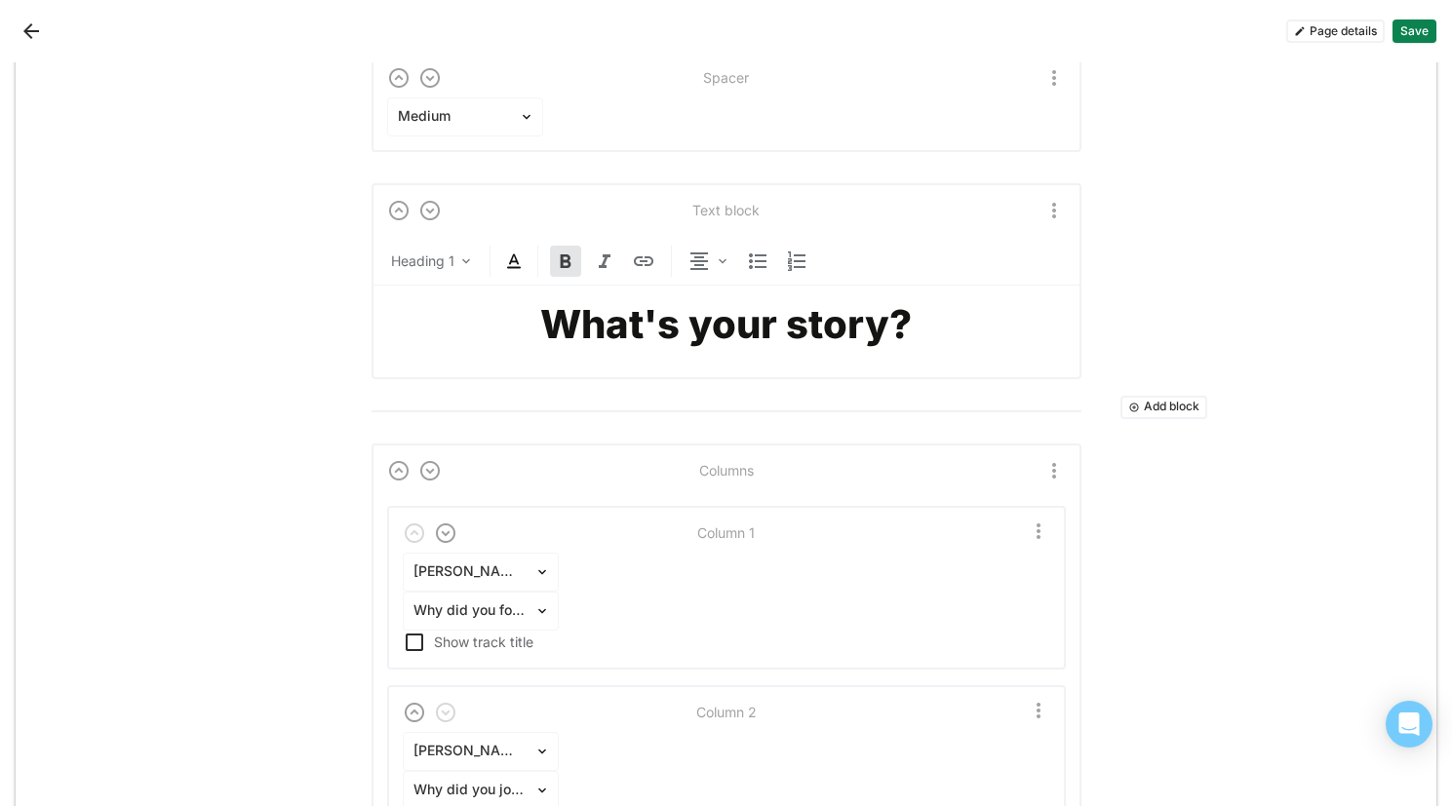
click at [1052, 195] on div "Text block Heading 1 What's your story?" at bounding box center [726, 281] width 710 height 196
click at [1046, 205] on img "More options" at bounding box center [1053, 210] width 23 height 23
click at [1026, 256] on div "Duplicate" at bounding box center [1012, 257] width 60 height 17
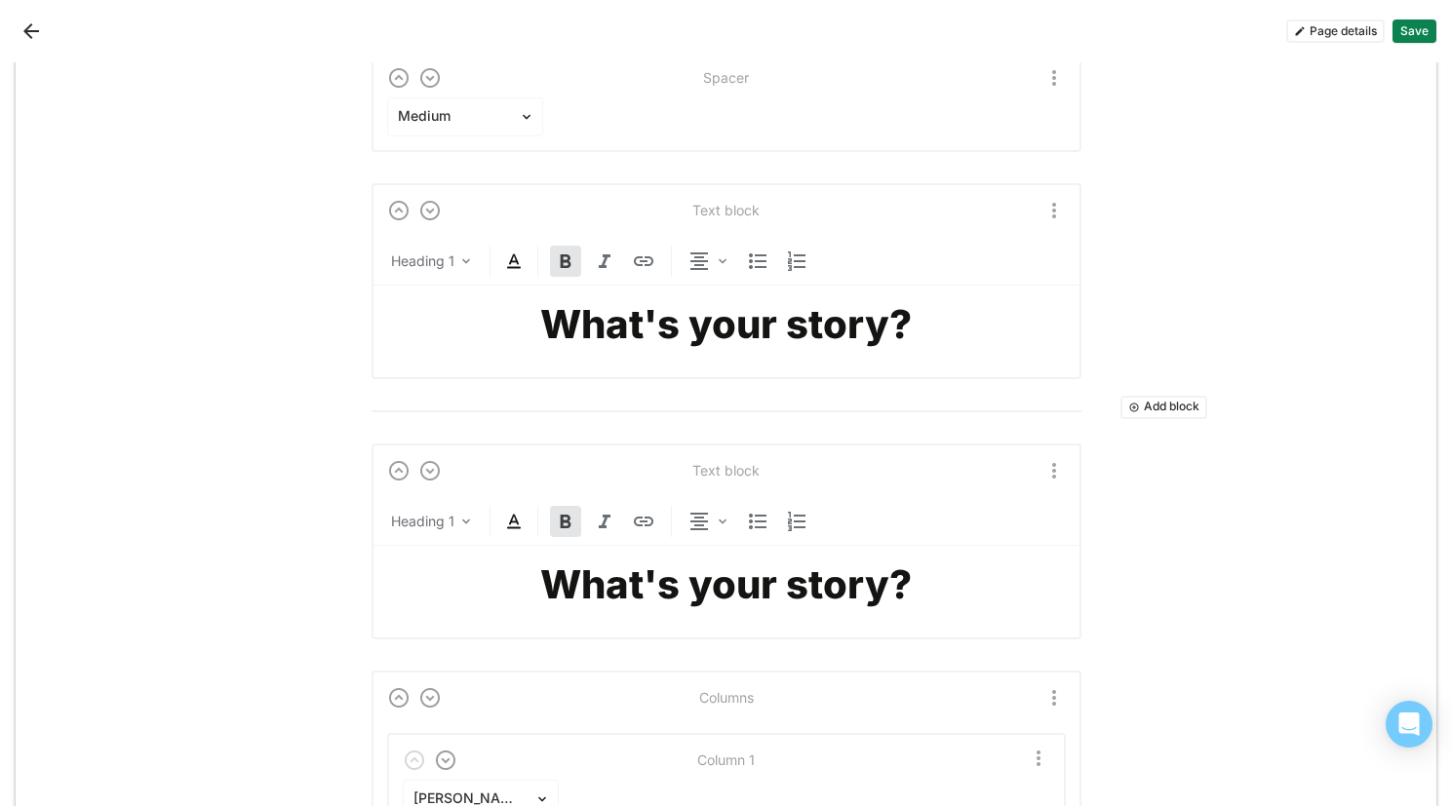
click at [426, 469] on img at bounding box center [429, 470] width 23 height 23
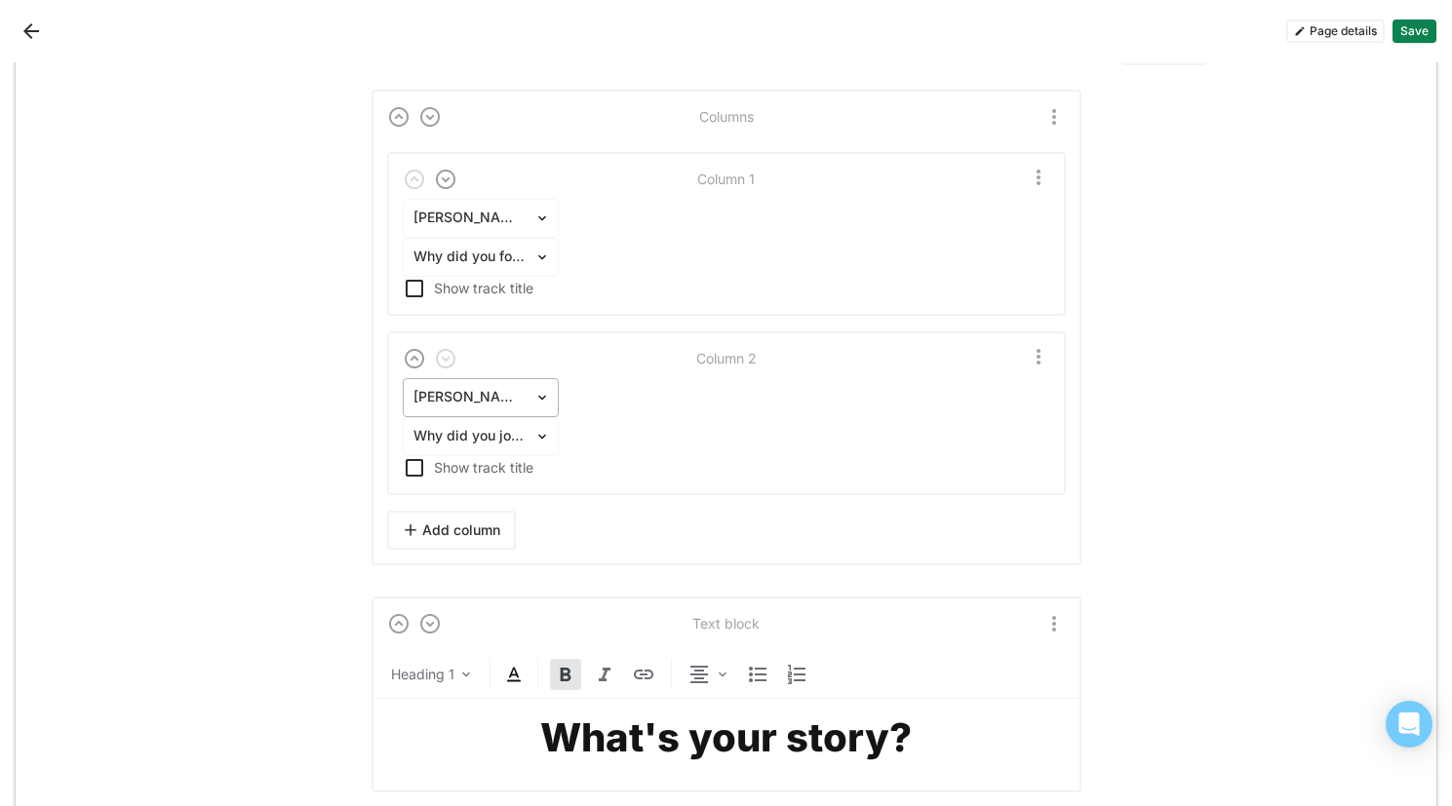
scroll to position [2489, 0]
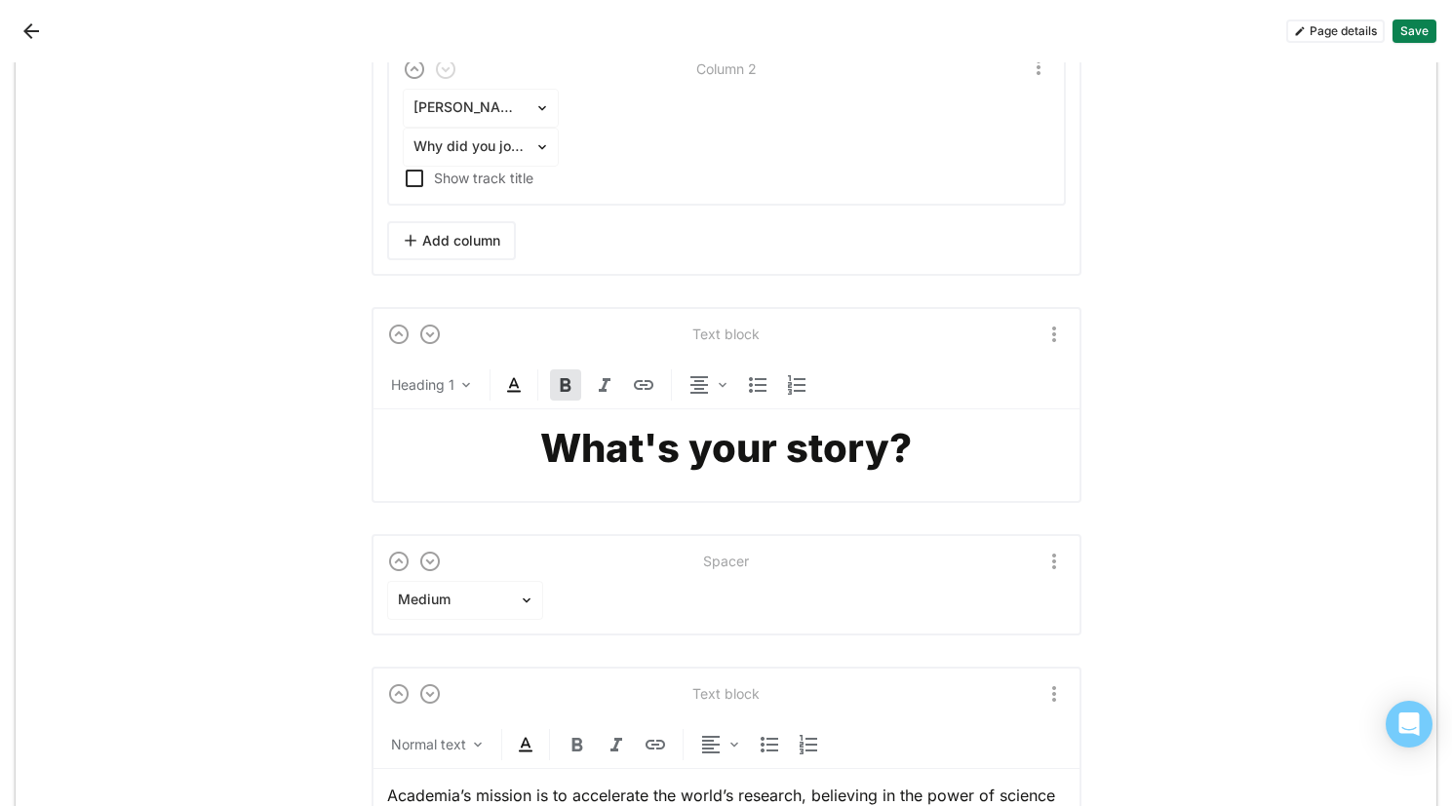
click at [420, 324] on img at bounding box center [429, 334] width 23 height 23
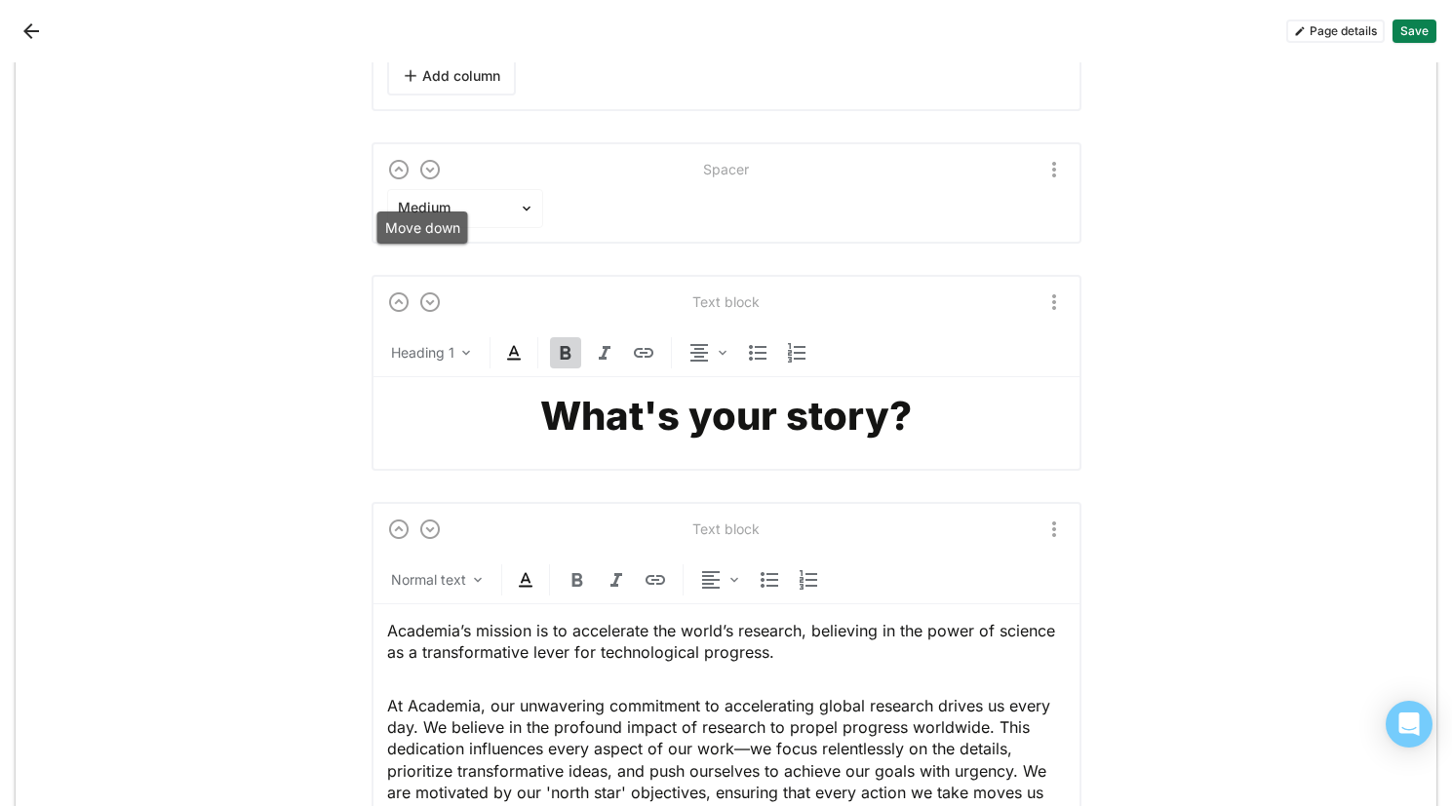
scroll to position [2659, 0]
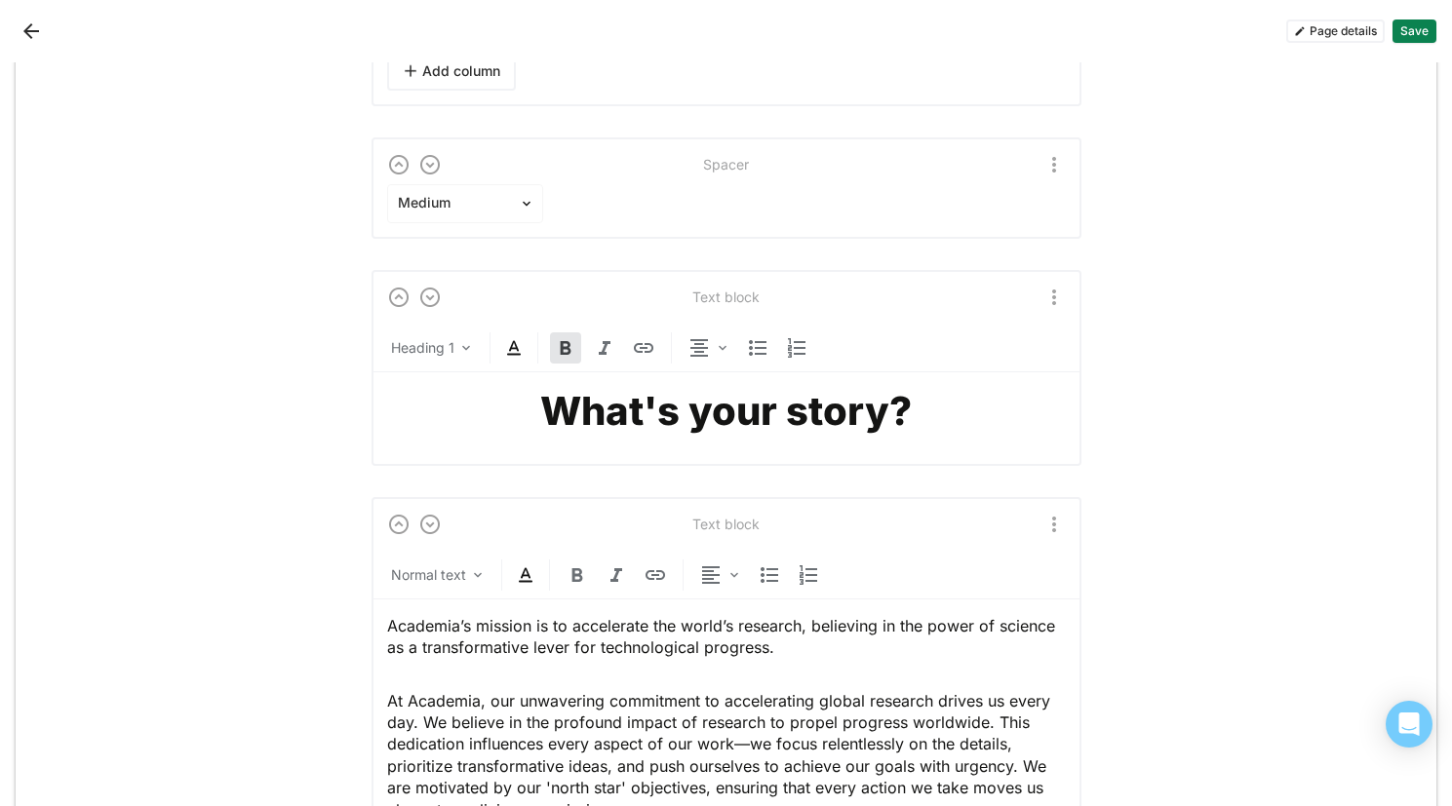
click at [686, 390] on strong "What's your story?" at bounding box center [725, 411] width 371 height 48
click at [684, 408] on strong "What's your story?" at bounding box center [725, 411] width 371 height 48
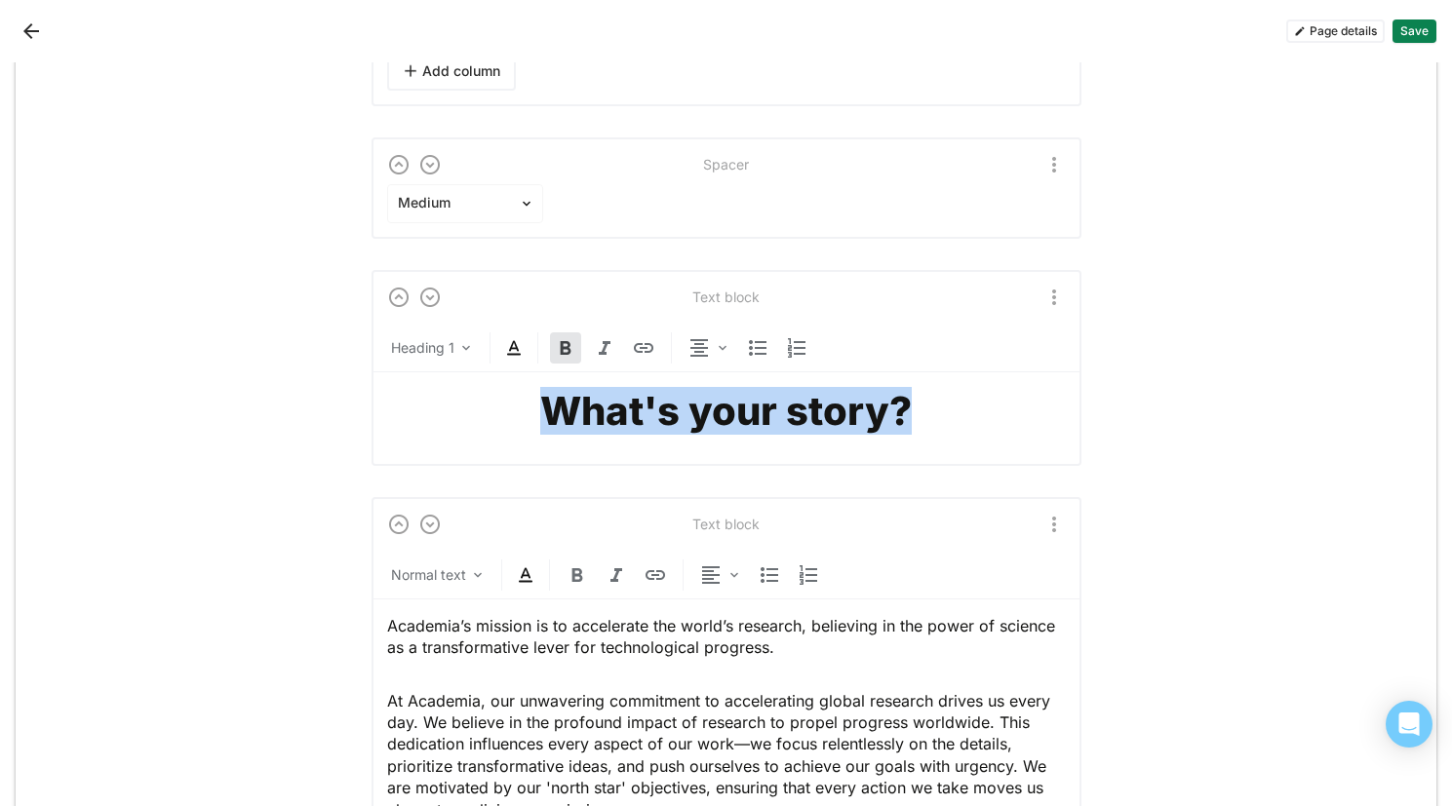
click at [684, 408] on strong "What's your story?" at bounding box center [725, 411] width 371 height 48
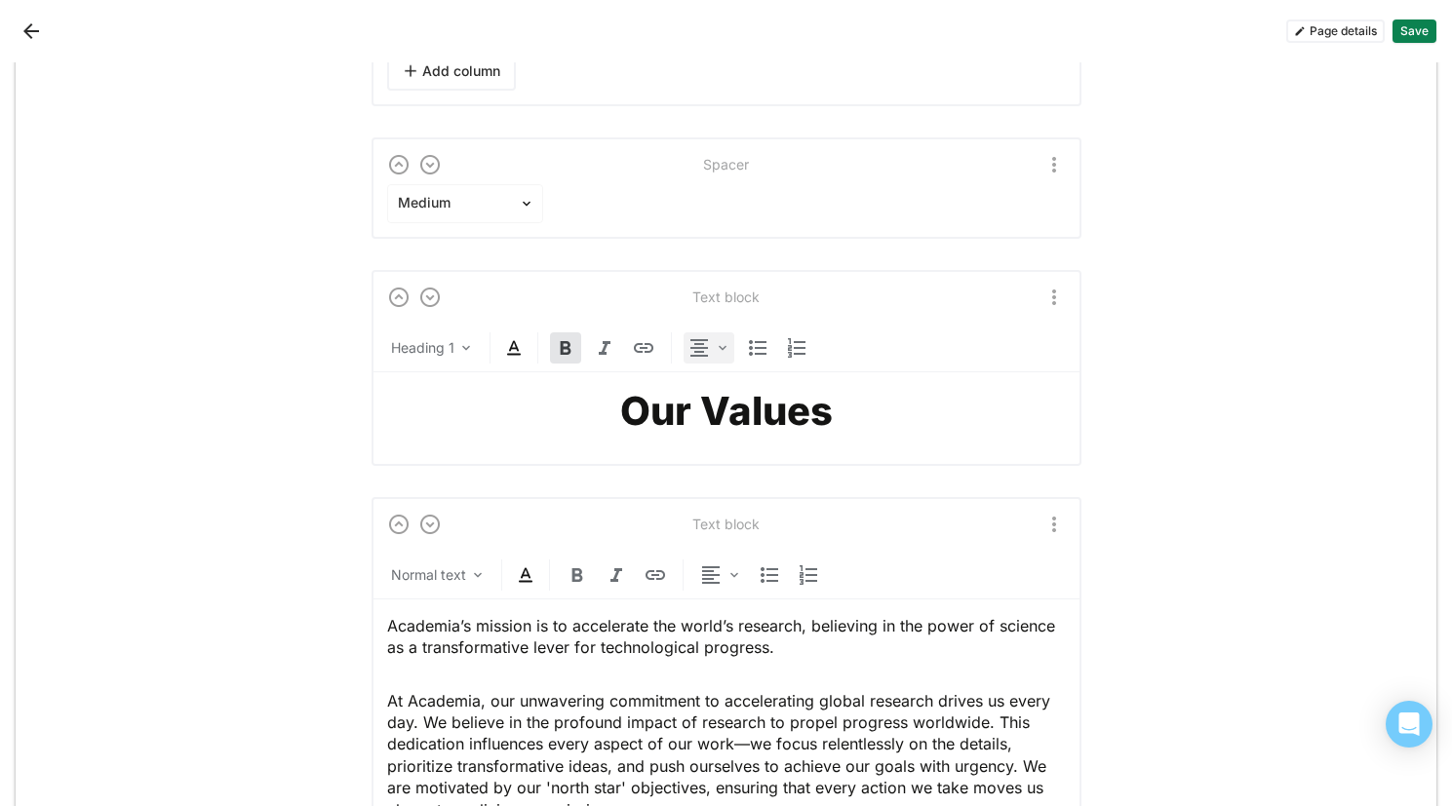
click at [688, 351] on img at bounding box center [698, 347] width 23 height 23
click at [736, 441] on div "Center" at bounding box center [736, 445] width 43 height 17
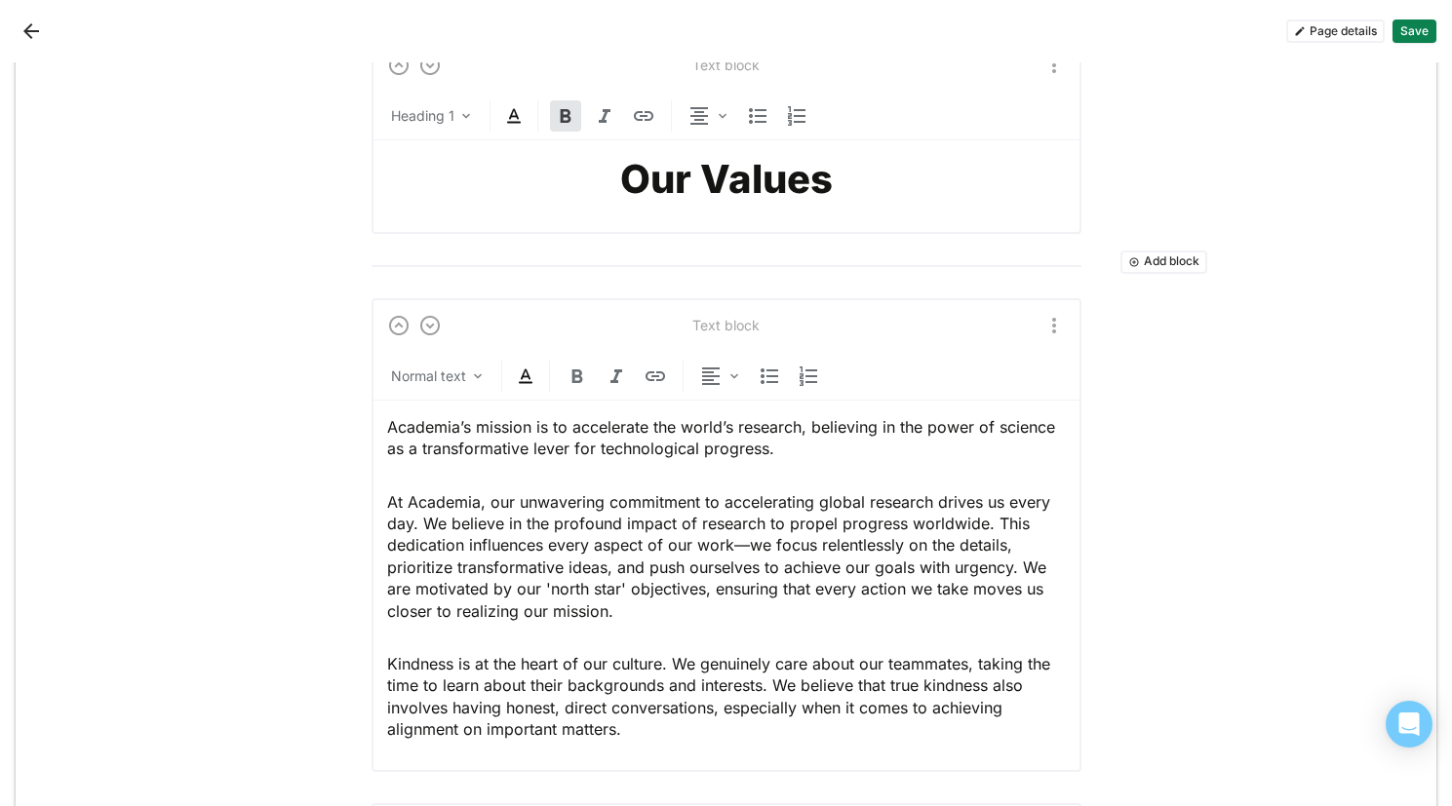
scroll to position [2840, 0]
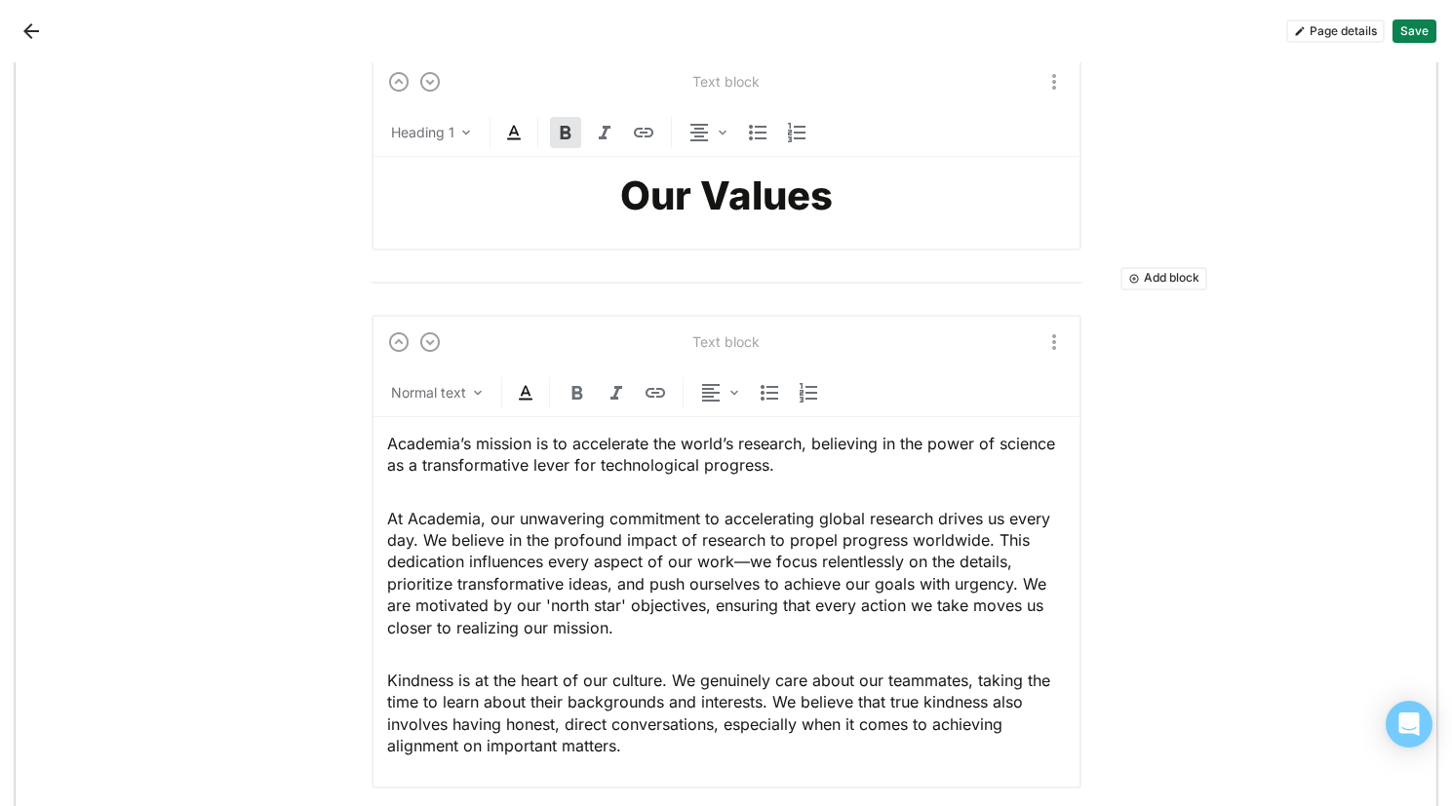
drag, startPoint x: 564, startPoint y: 442, endPoint x: 790, endPoint y: 437, distance: 226.3
click at [790, 437] on span "Academia’s mission is to accelerate the world’s research, believing in the powe…" at bounding box center [723, 455] width 673 height 41
click at [568, 395] on img at bounding box center [577, 393] width 23 height 23
click at [578, 597] on span "At Academia, our unwavering commitment to accelerating global research drives u…" at bounding box center [721, 574] width 668 height 129
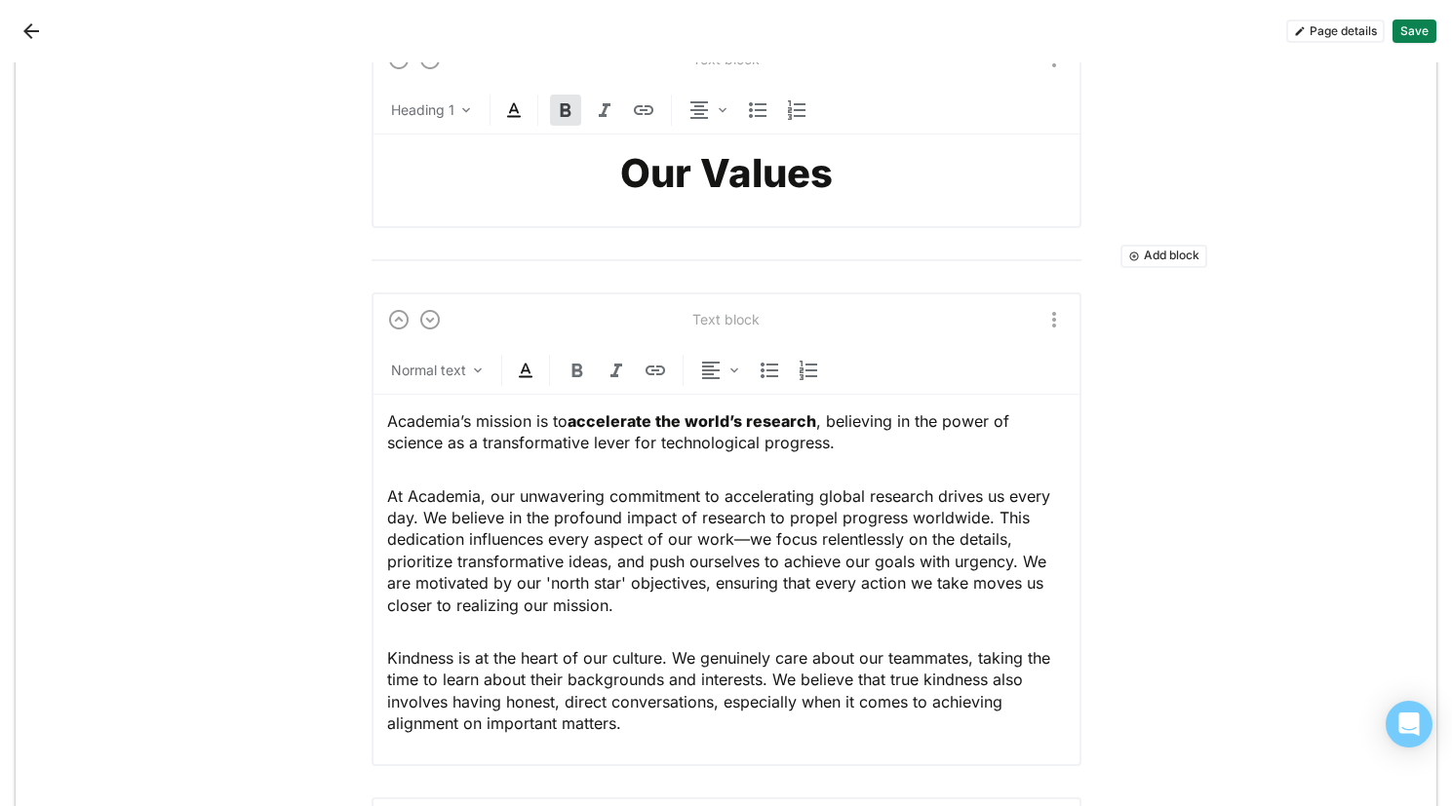
scroll to position [2873, 0]
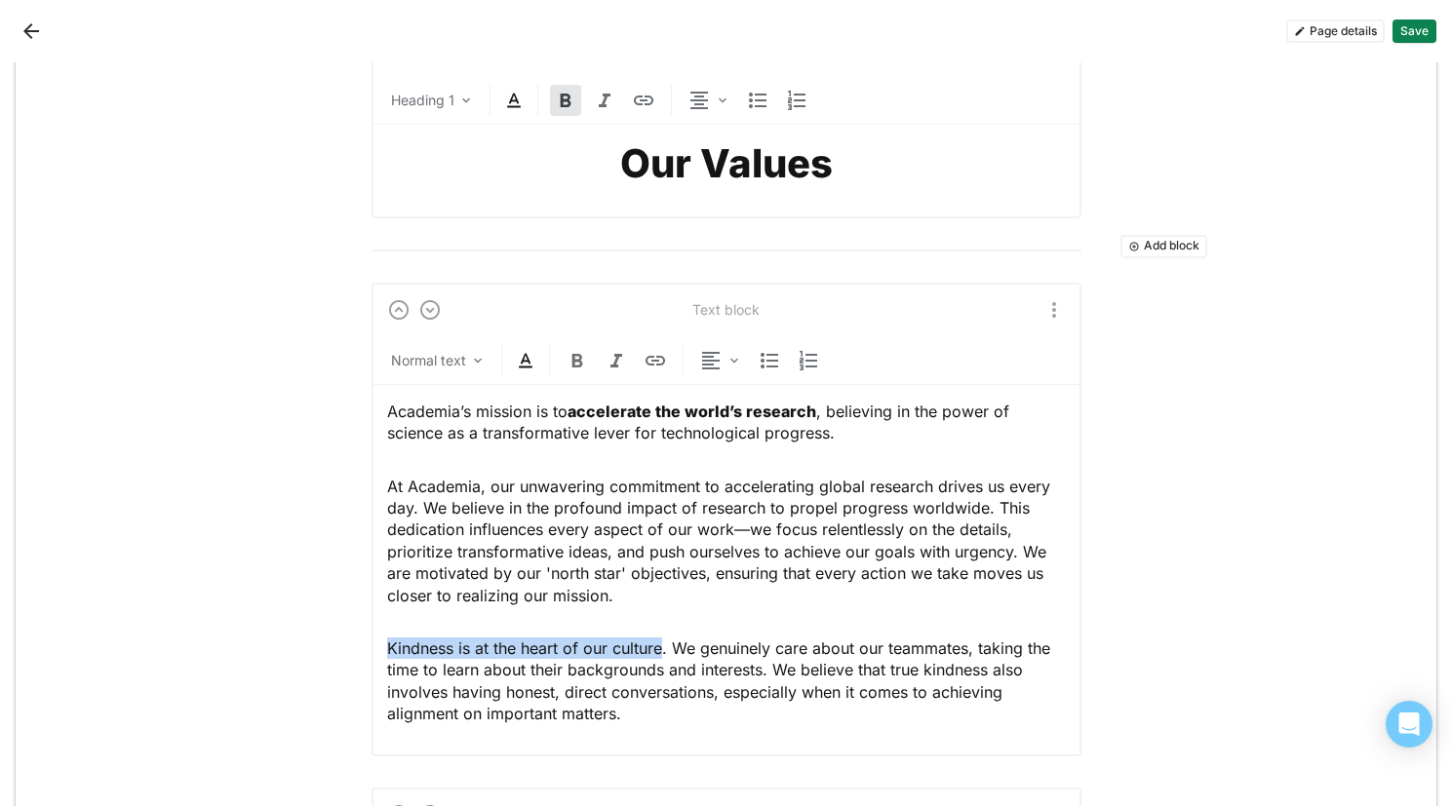
drag, startPoint x: 657, startPoint y: 646, endPoint x: 370, endPoint y: 641, distance: 287.7
click at [371, 641] on div "Text block Normal text Academia’s mission is to accelerate the world’s research…" at bounding box center [726, 520] width 710 height 474
click at [562, 643] on strong "Kindness is at the heart of our culture" at bounding box center [534, 649] width 294 height 20
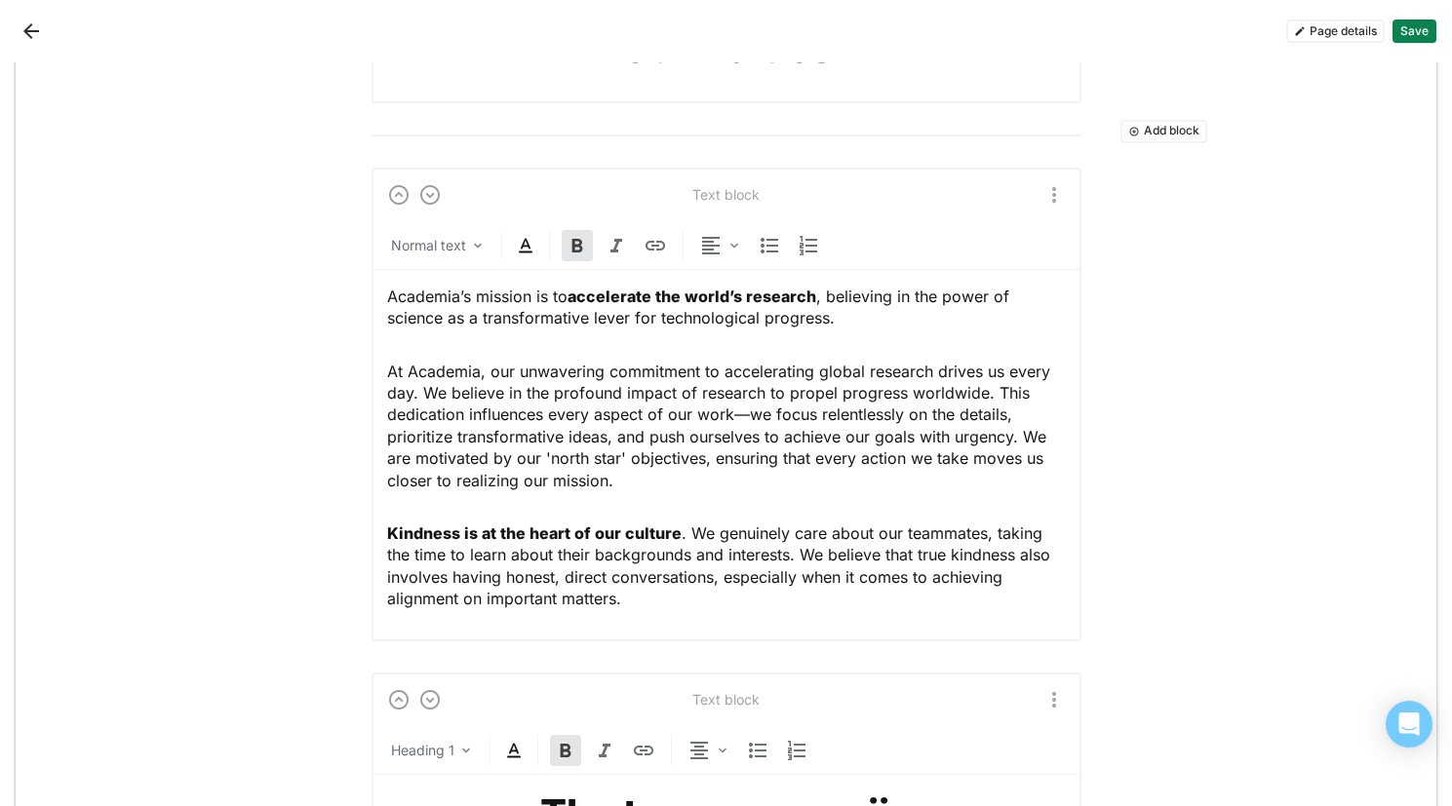
scroll to position [2987, 0]
click at [983, 440] on span "At Academia, our unwavering commitment to accelerating global research drives u…" at bounding box center [721, 427] width 668 height 129
click at [984, 409] on span "At Academia, our unwavering commitment to accelerating global research drives u…" at bounding box center [721, 427] width 668 height 129
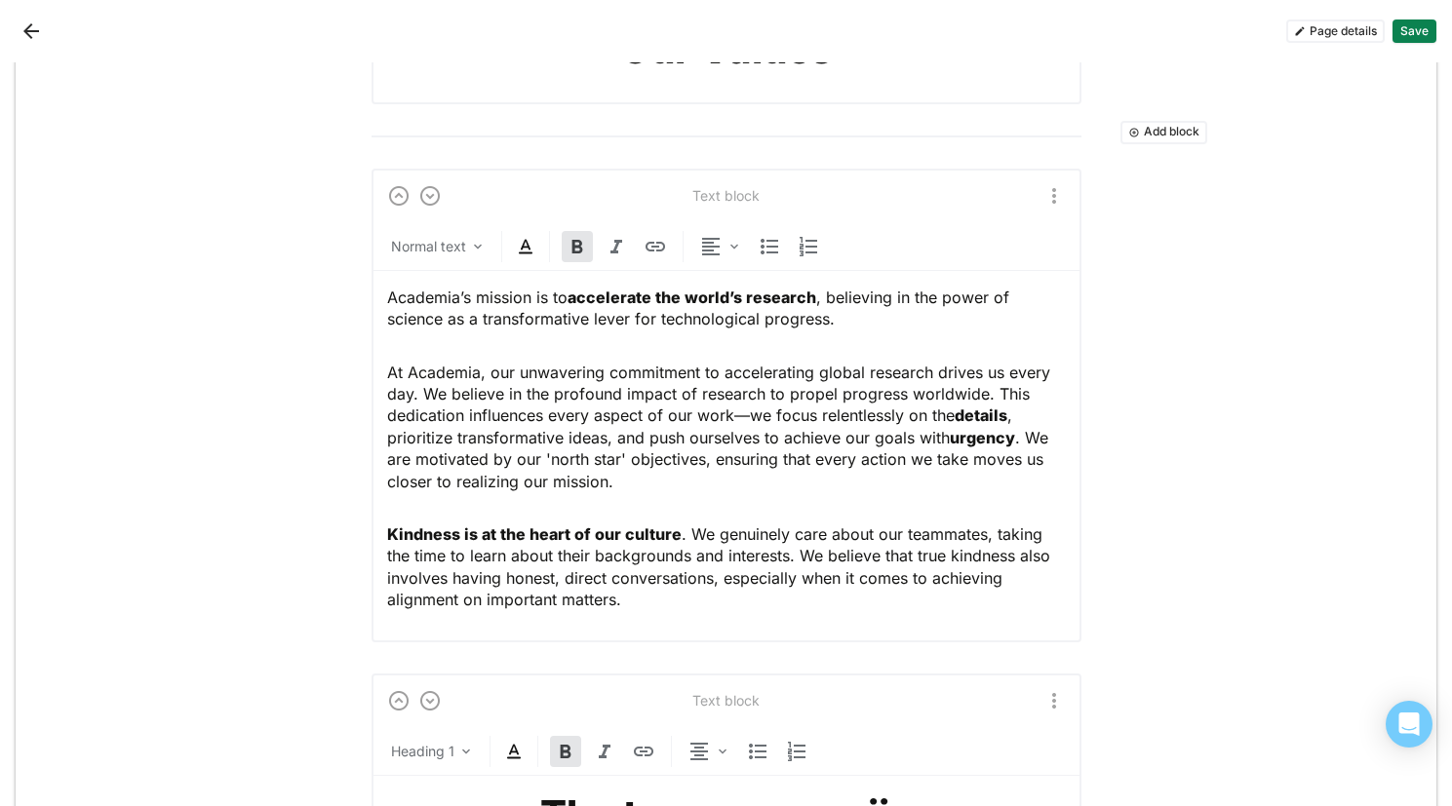
click at [521, 438] on span "At Academia, our unwavering commitment to accelerating global research drives u…" at bounding box center [721, 427] width 668 height 129
click at [590, 441] on span "At Academia, our unwavering commitment to accelerating global research drives u…" at bounding box center [721, 427] width 668 height 129
click at [644, 436] on span "At Academia, our unwavering commitment to accelerating global research drives u…" at bounding box center [724, 427] width 674 height 129
click at [1417, 30] on button "Save" at bounding box center [1414, 31] width 44 height 23
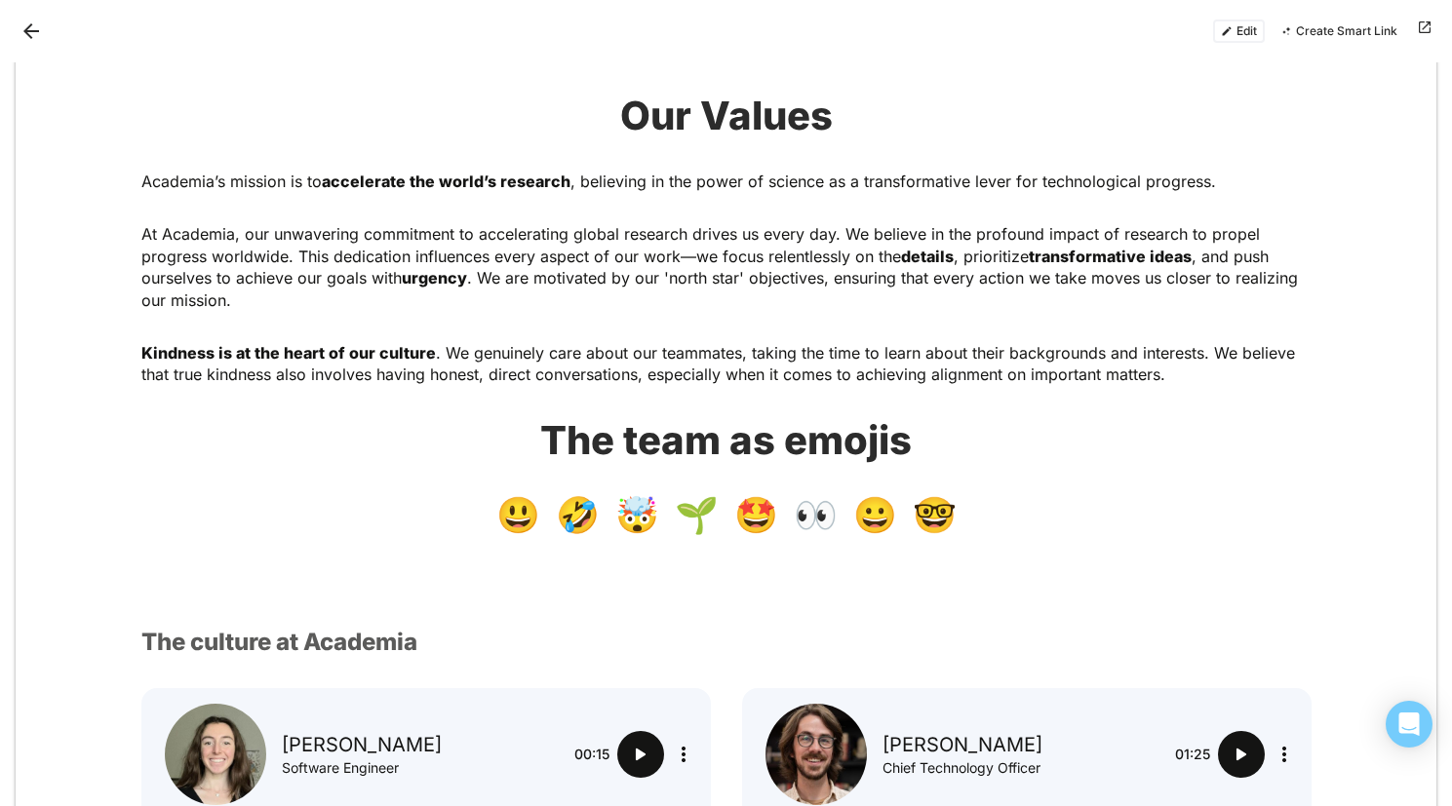
scroll to position [1061, 0]
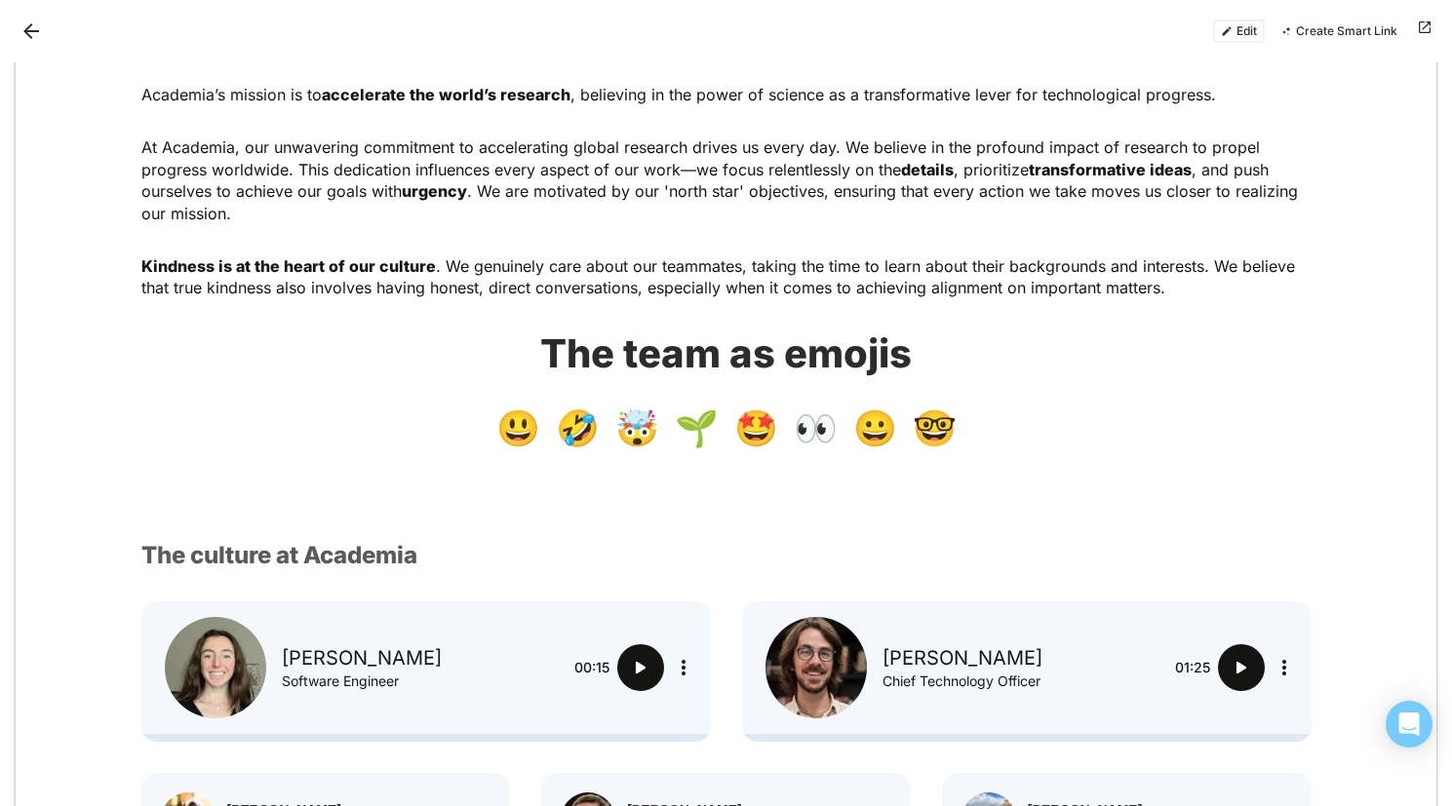
click at [1230, 25] on button "Edit" at bounding box center [1239, 31] width 52 height 23
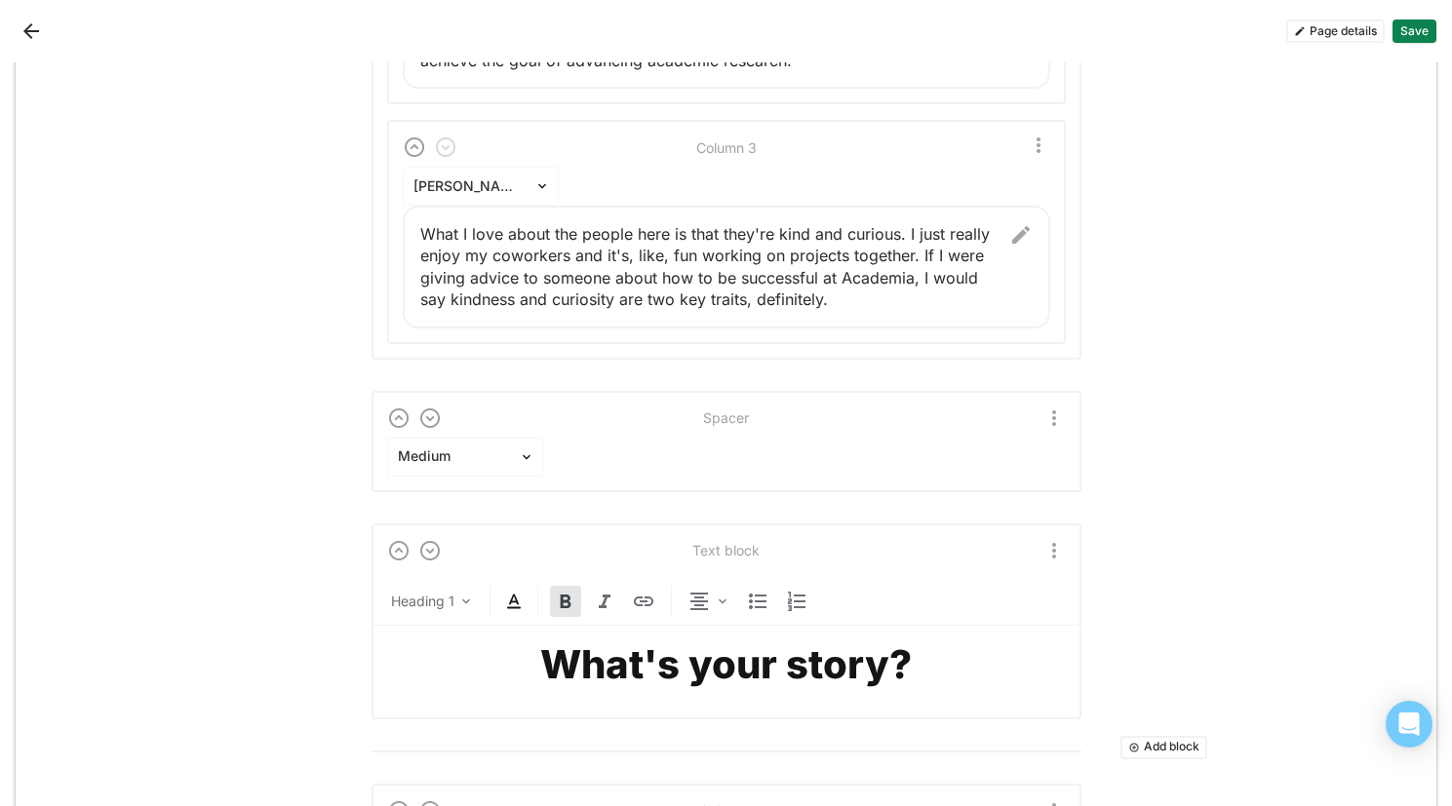
scroll to position [1474, 0]
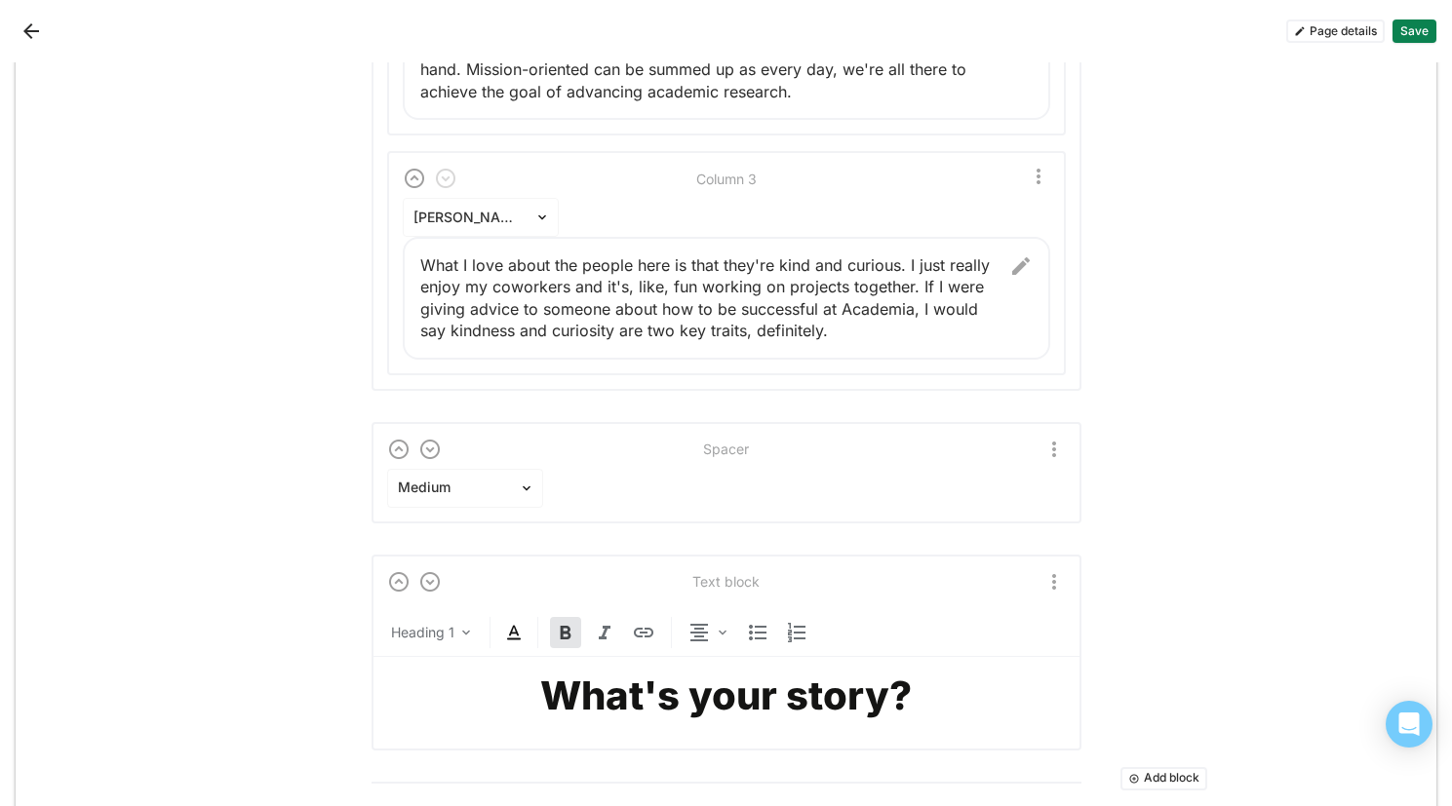
click at [1054, 453] on img "More options" at bounding box center [1053, 449] width 23 height 23
click at [1034, 484] on div "Duplicate" at bounding box center [1000, 496] width 99 height 39
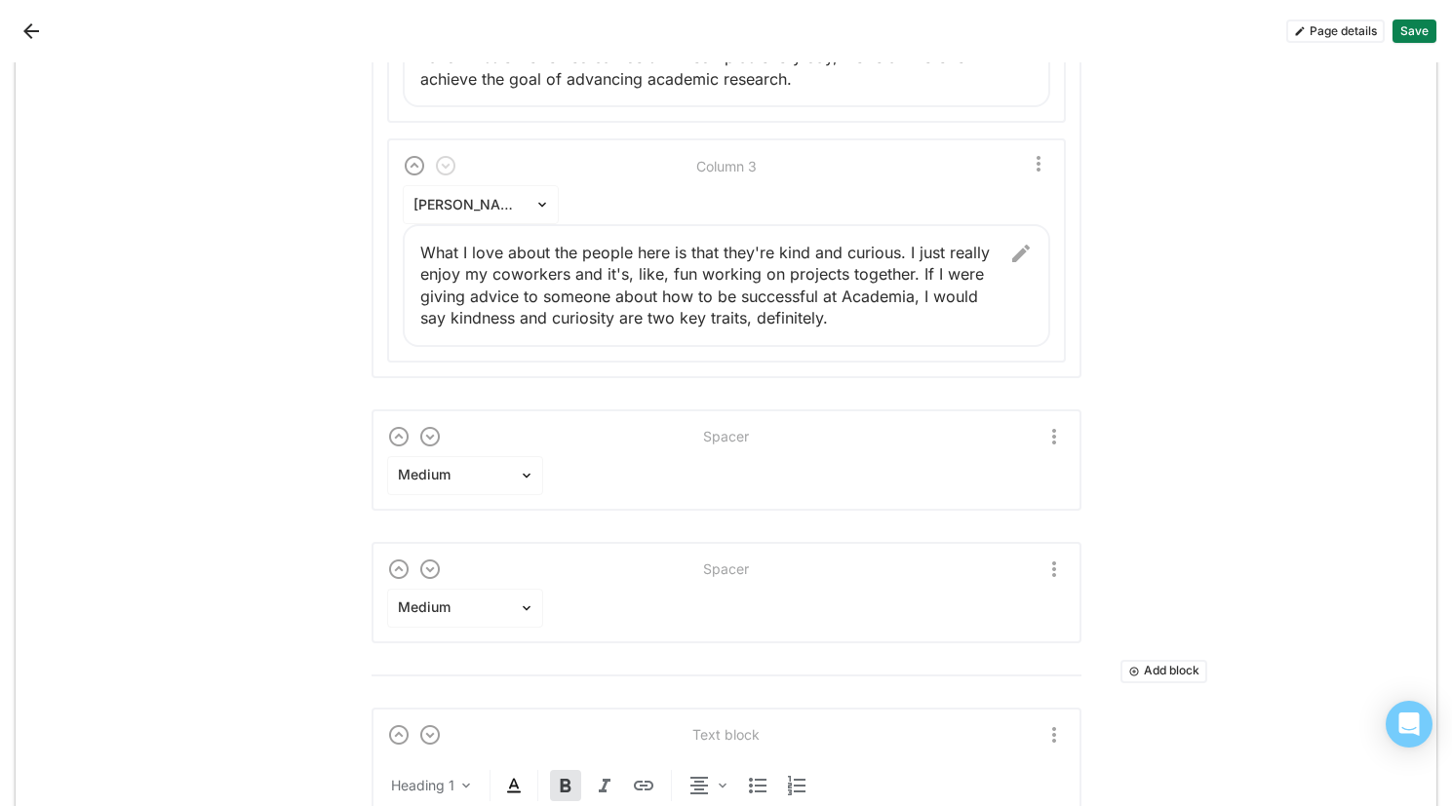
scroll to position [1509, 0]
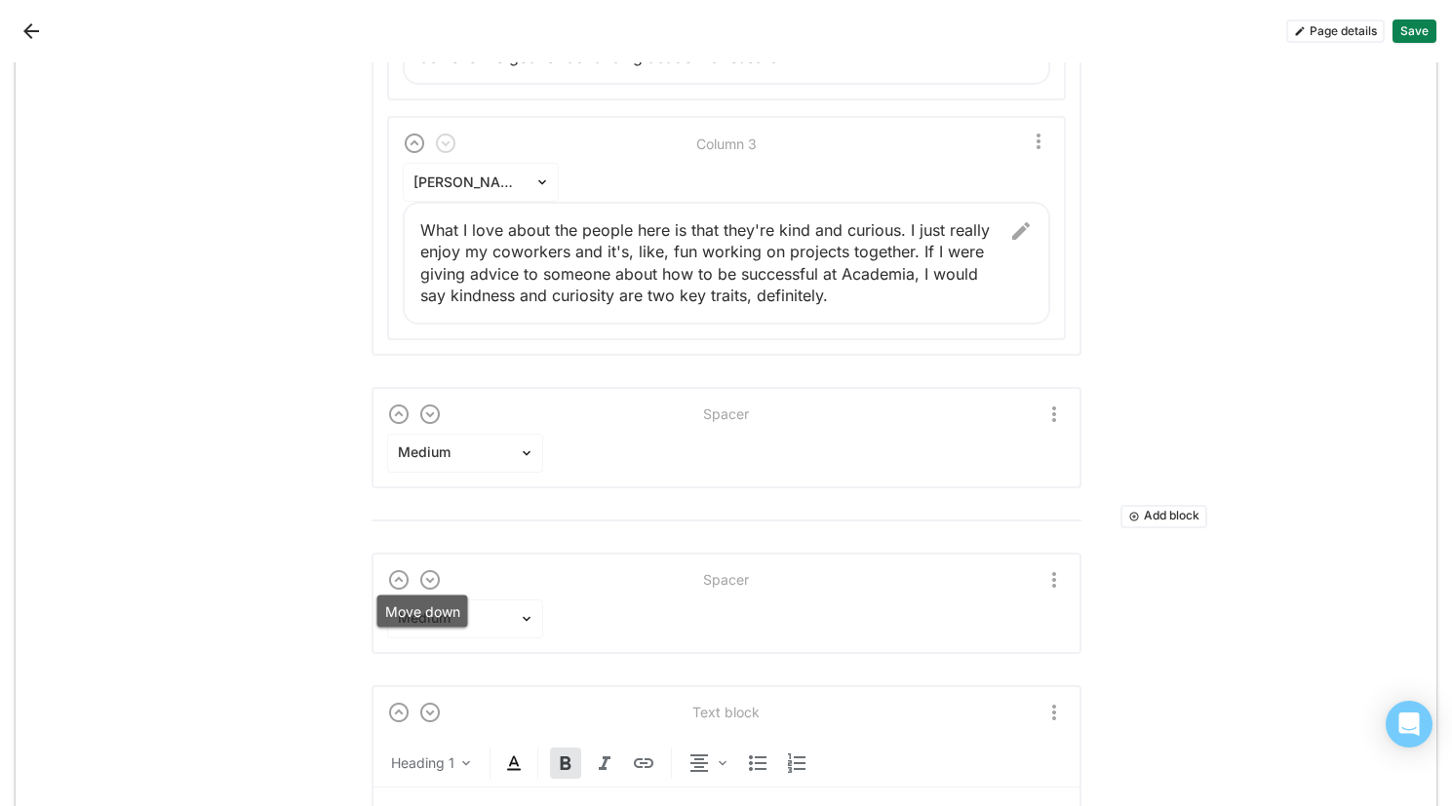
click at [418, 577] on img at bounding box center [429, 579] width 23 height 23
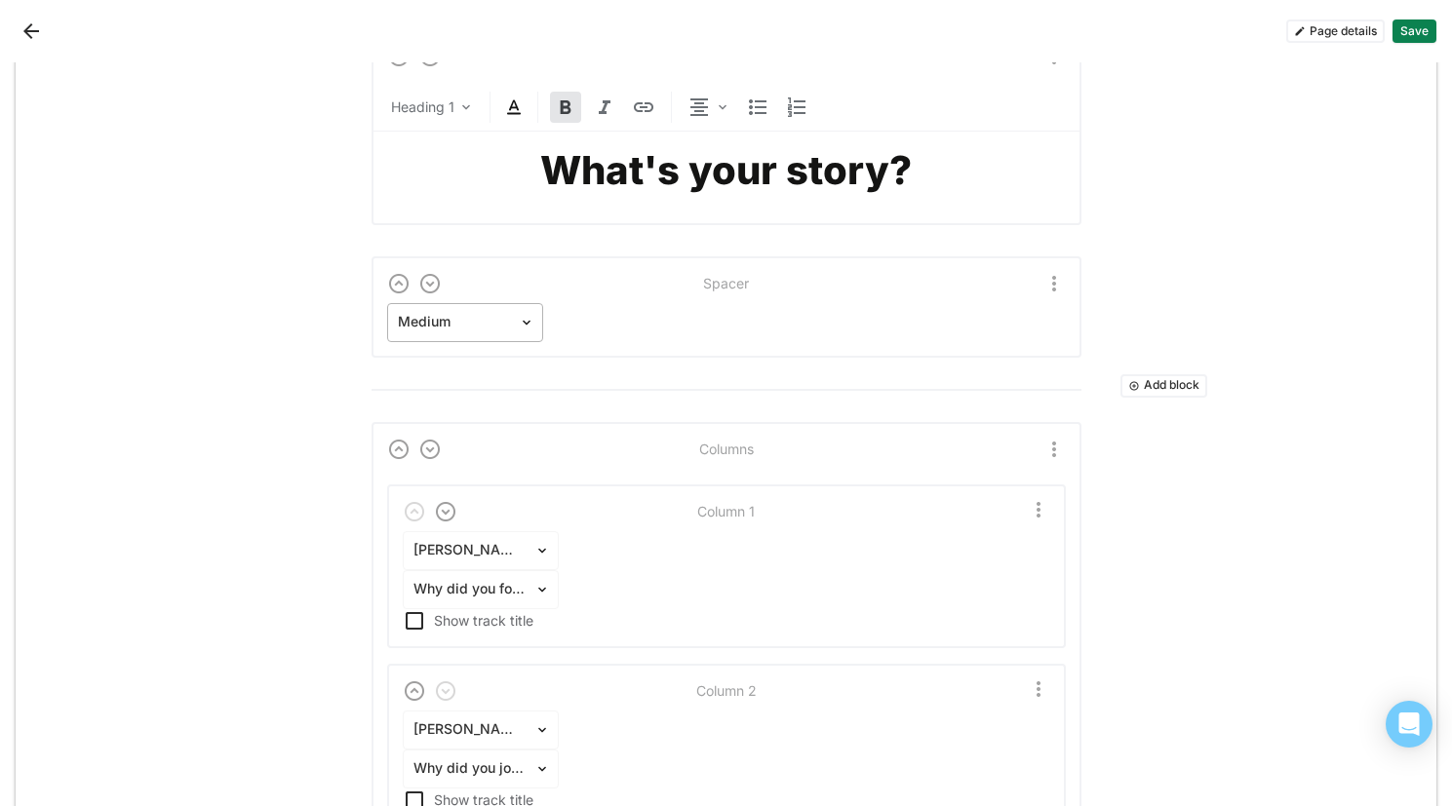
scroll to position [1996, 0]
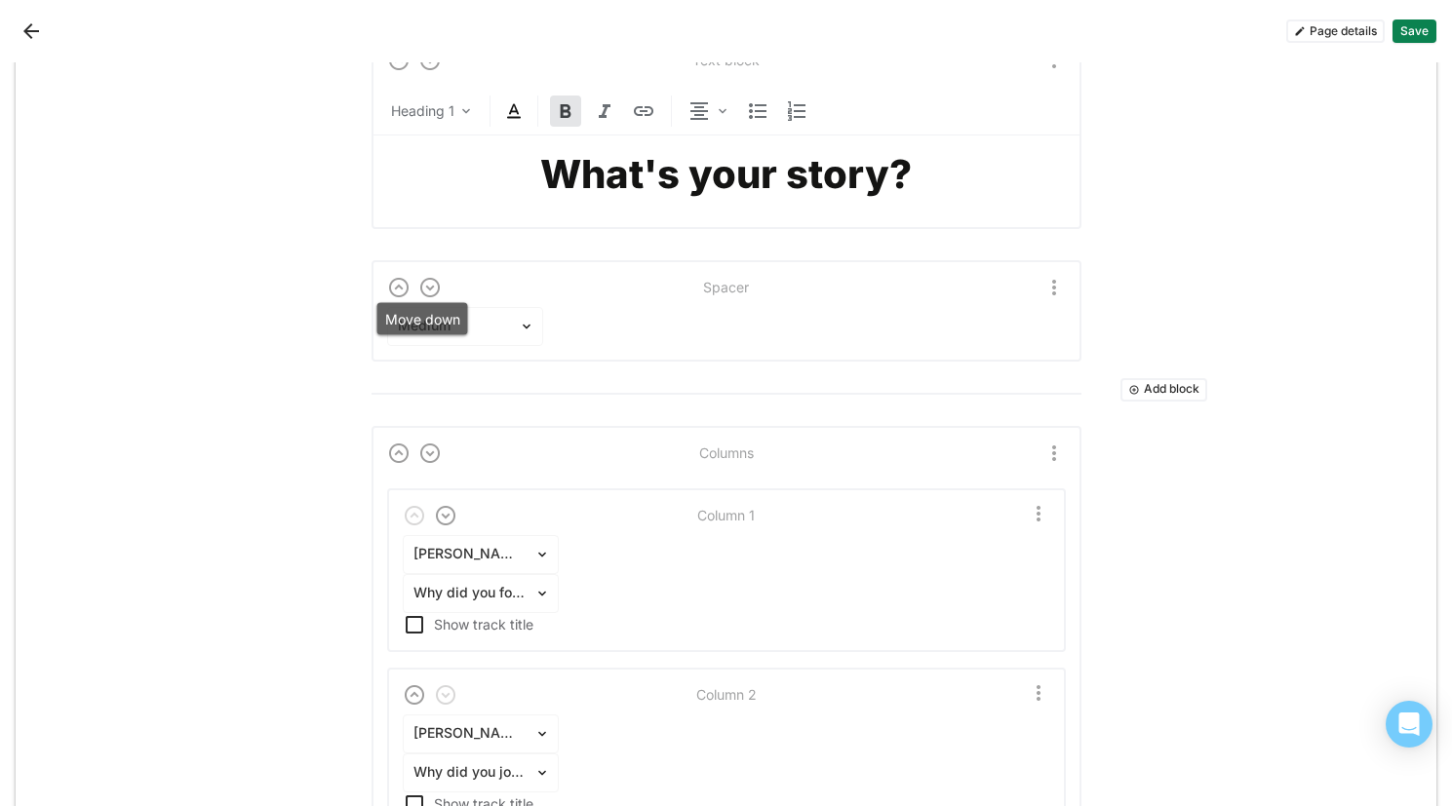
click at [420, 289] on img at bounding box center [429, 287] width 23 height 23
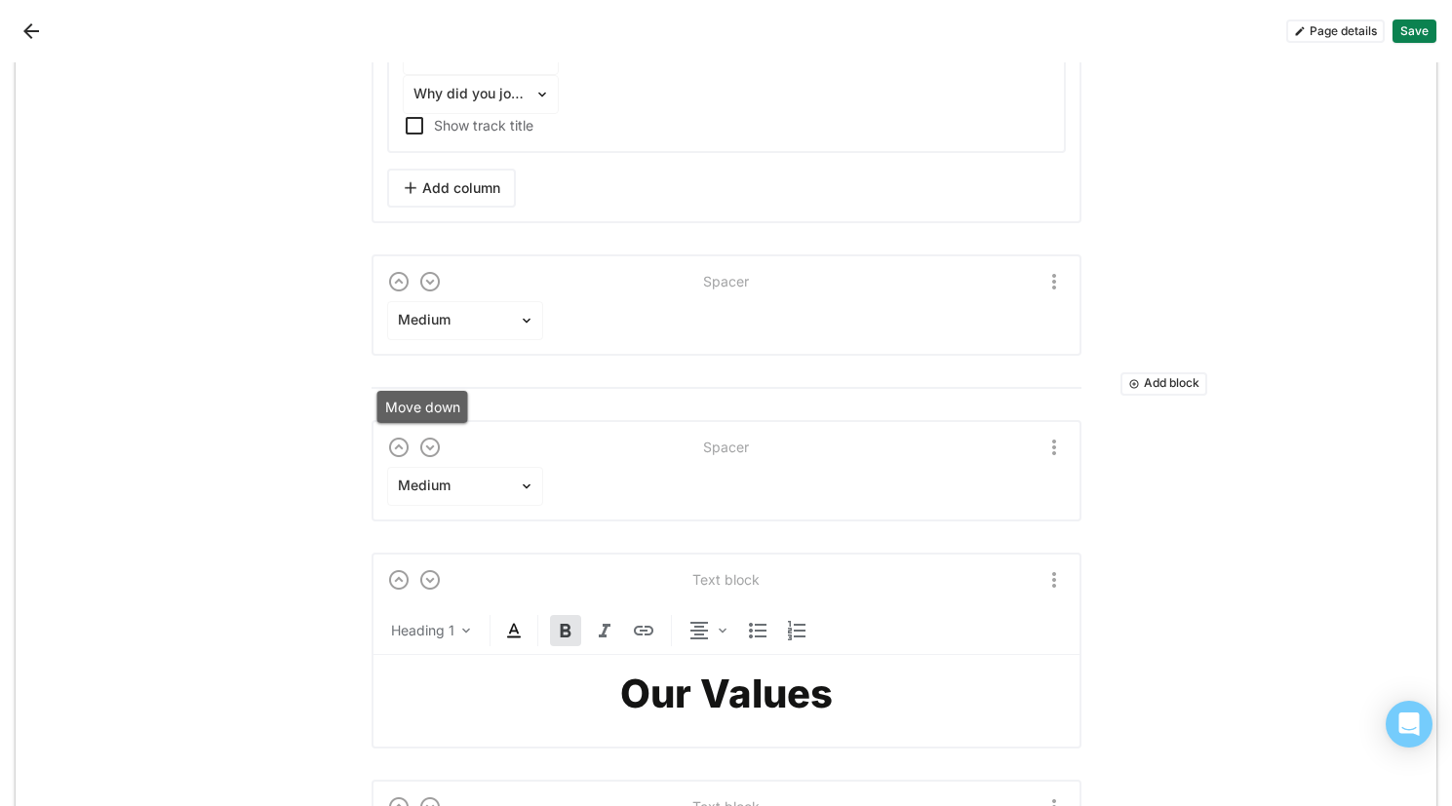
scroll to position [2614, 0]
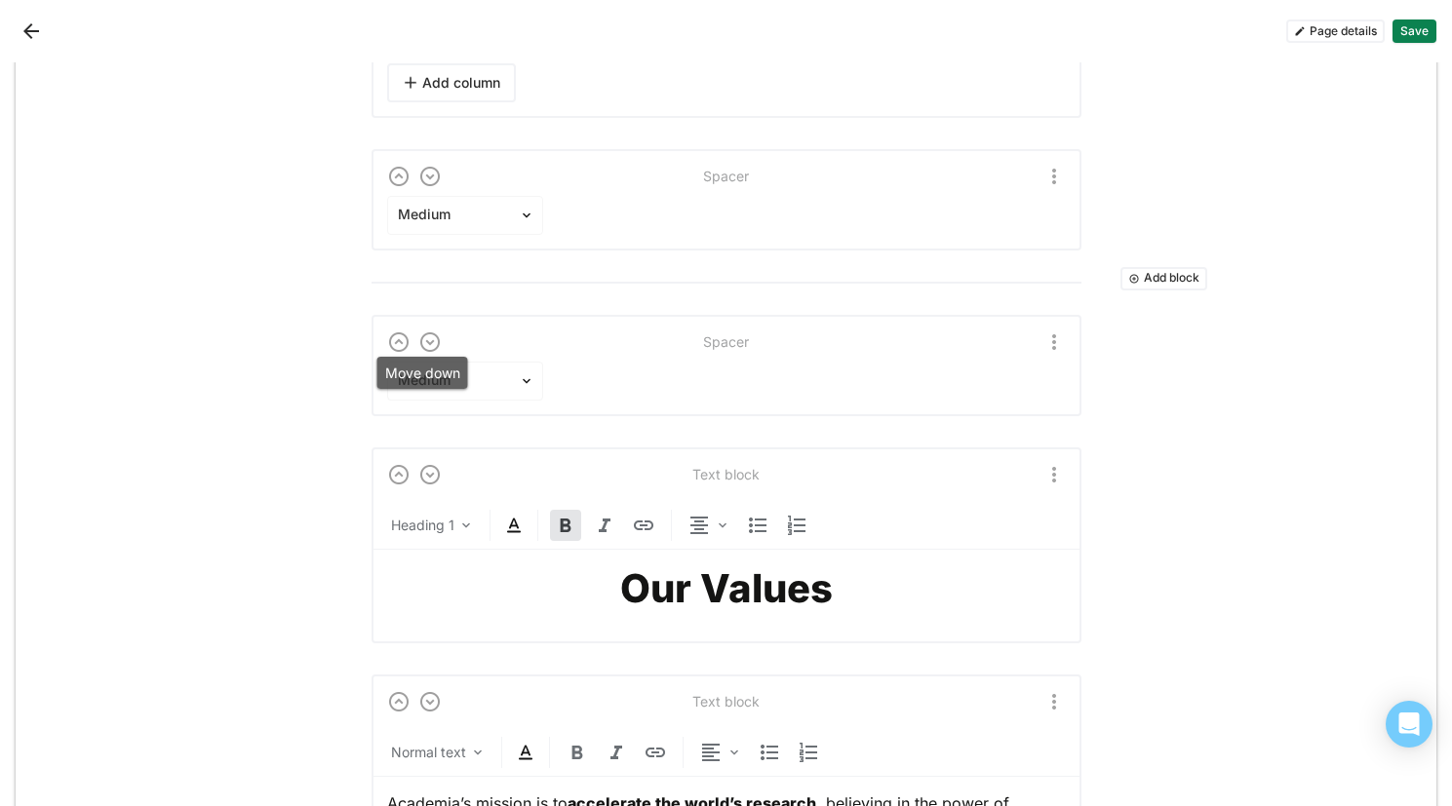
click at [421, 345] on img at bounding box center [429, 342] width 23 height 23
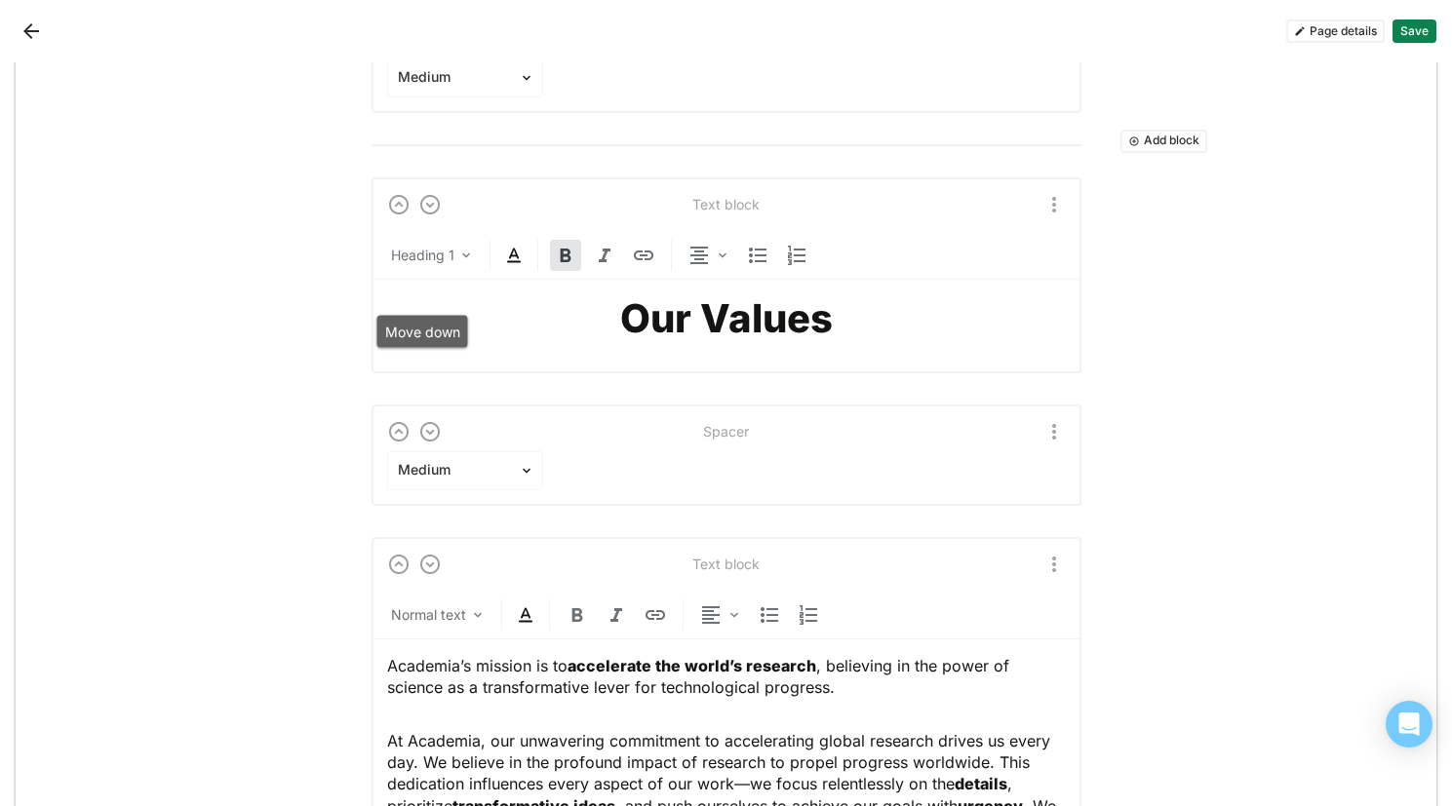
scroll to position [2759, 0]
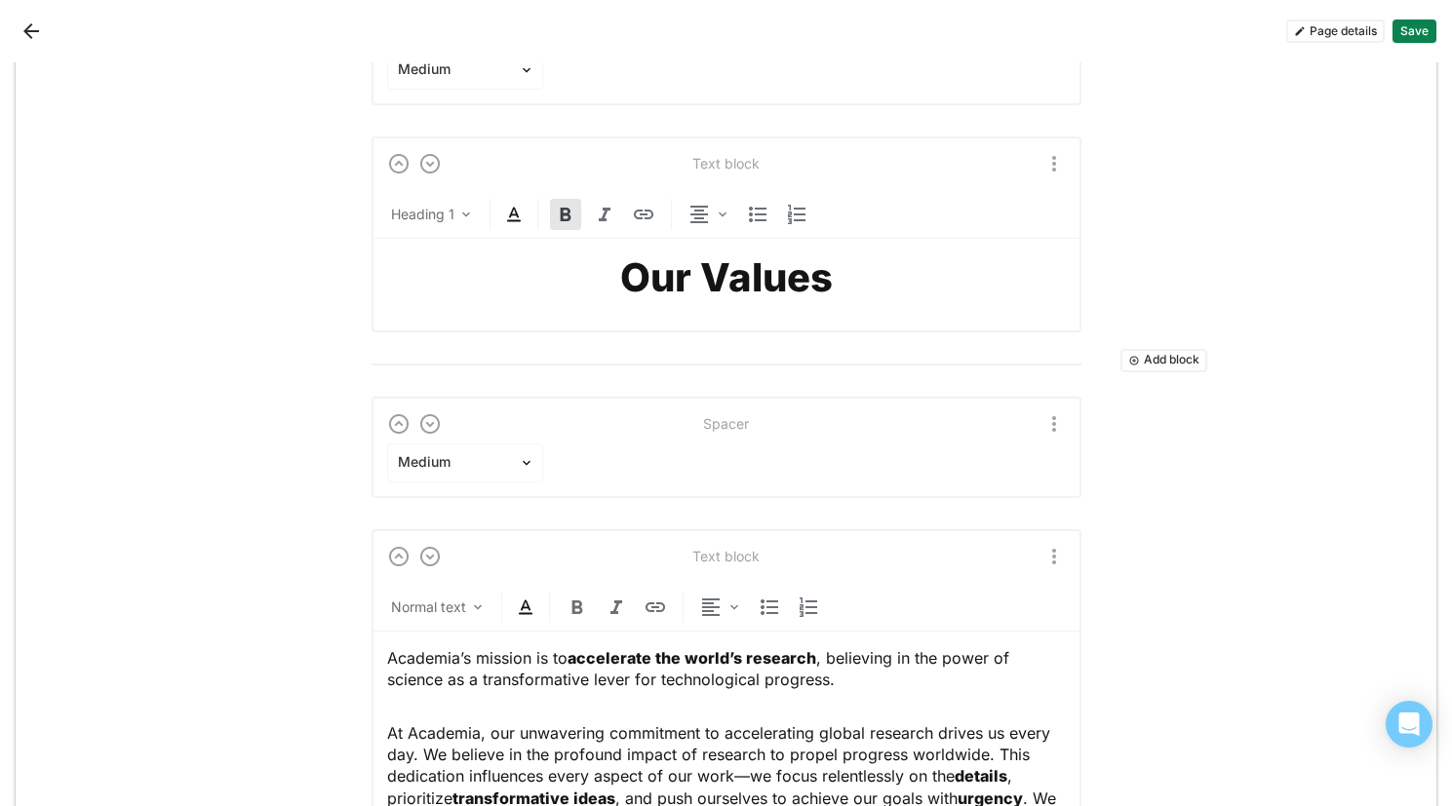
click at [424, 421] on img at bounding box center [429, 423] width 23 height 23
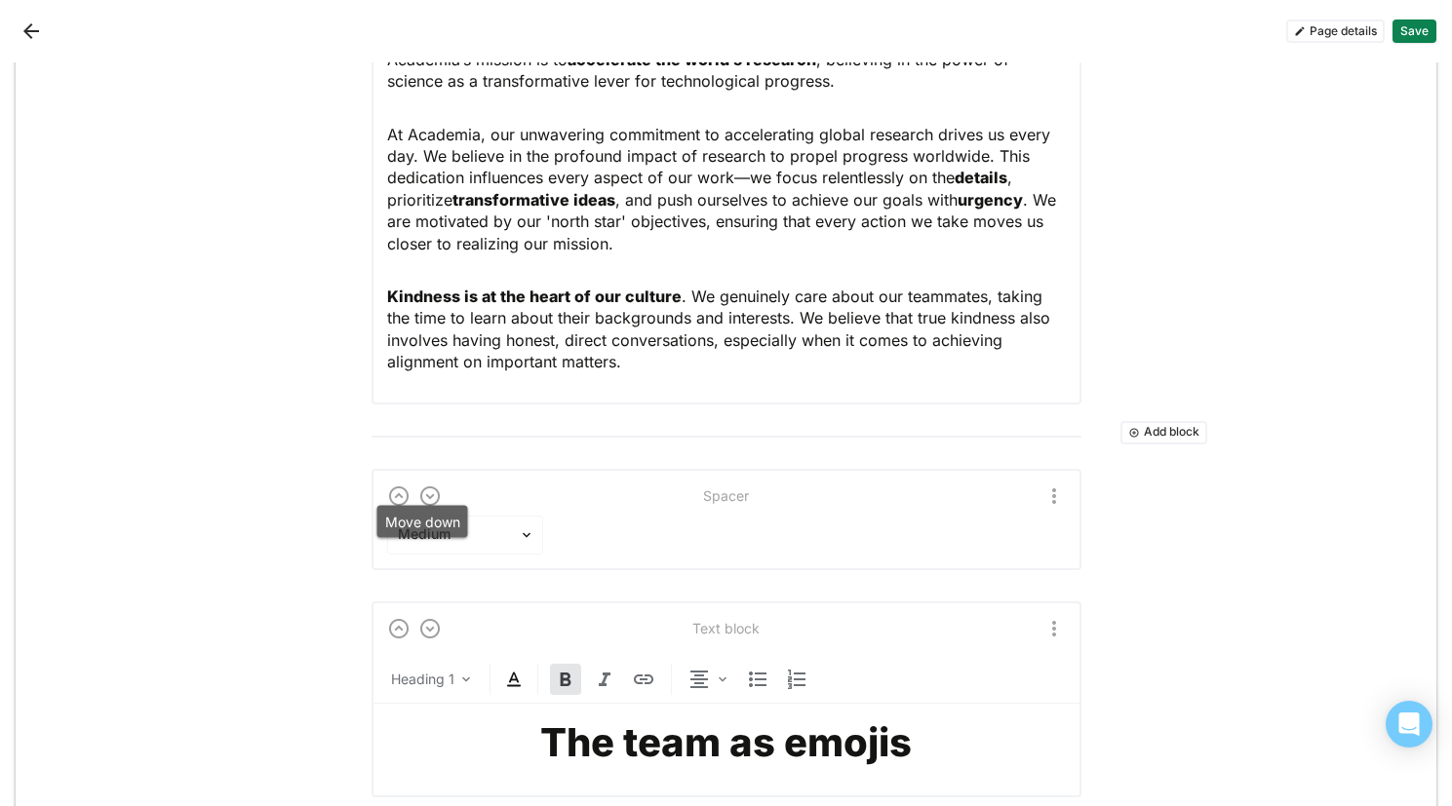
scroll to position [3187, 0]
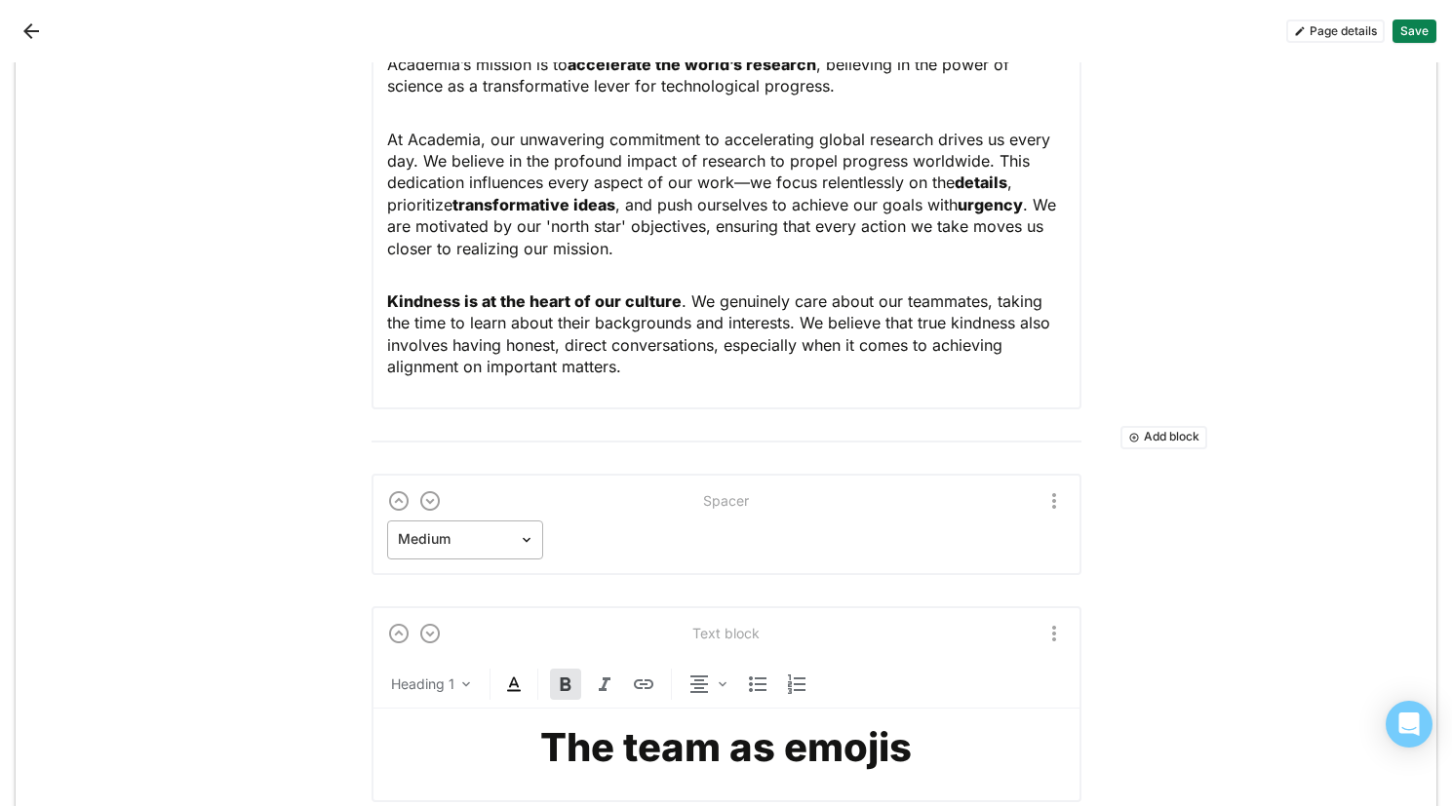
click at [519, 537] on img at bounding box center [527, 540] width 16 height 16
click at [464, 588] on div "Small" at bounding box center [465, 594] width 140 height 39
click at [1422, 28] on button "Save" at bounding box center [1414, 31] width 44 height 23
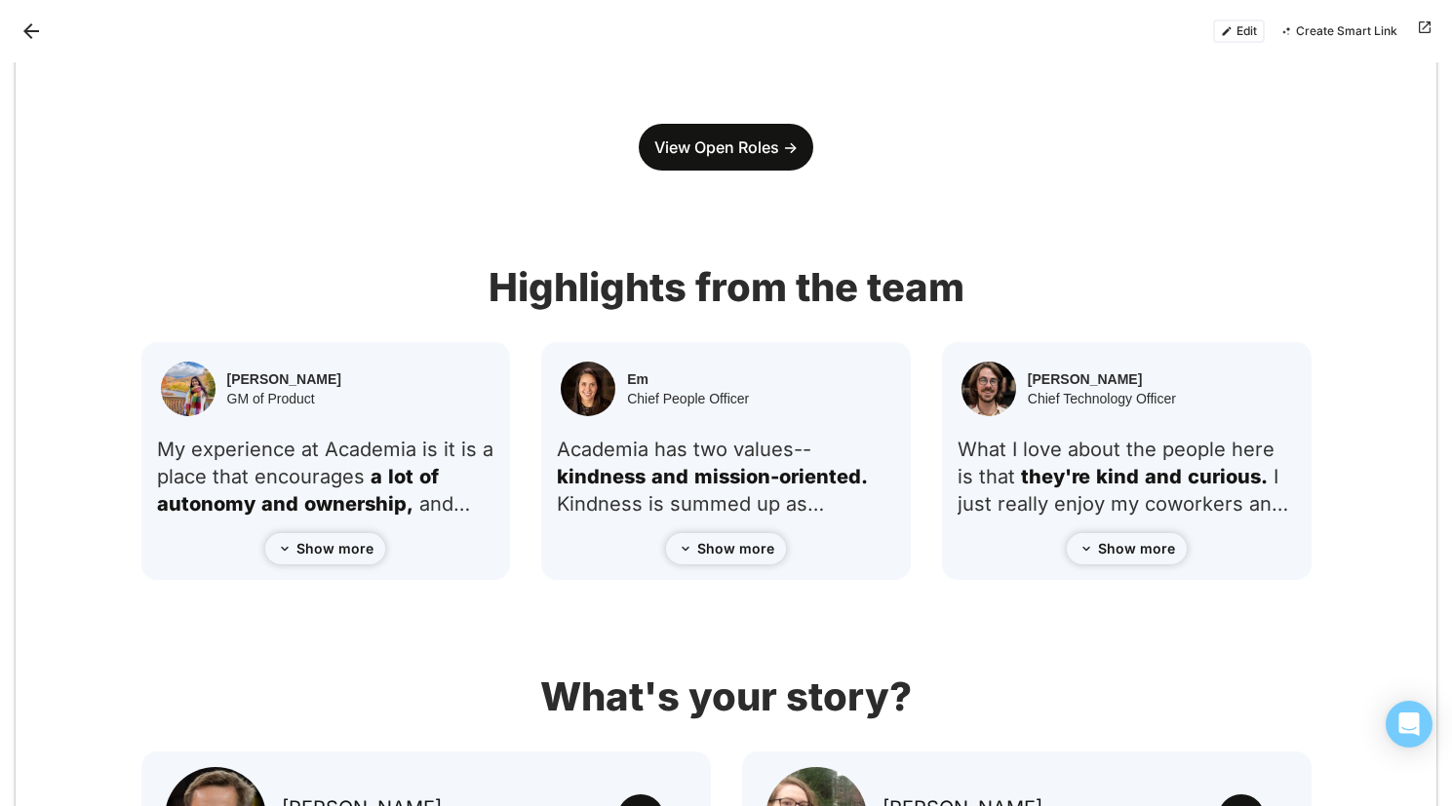
scroll to position [0, 0]
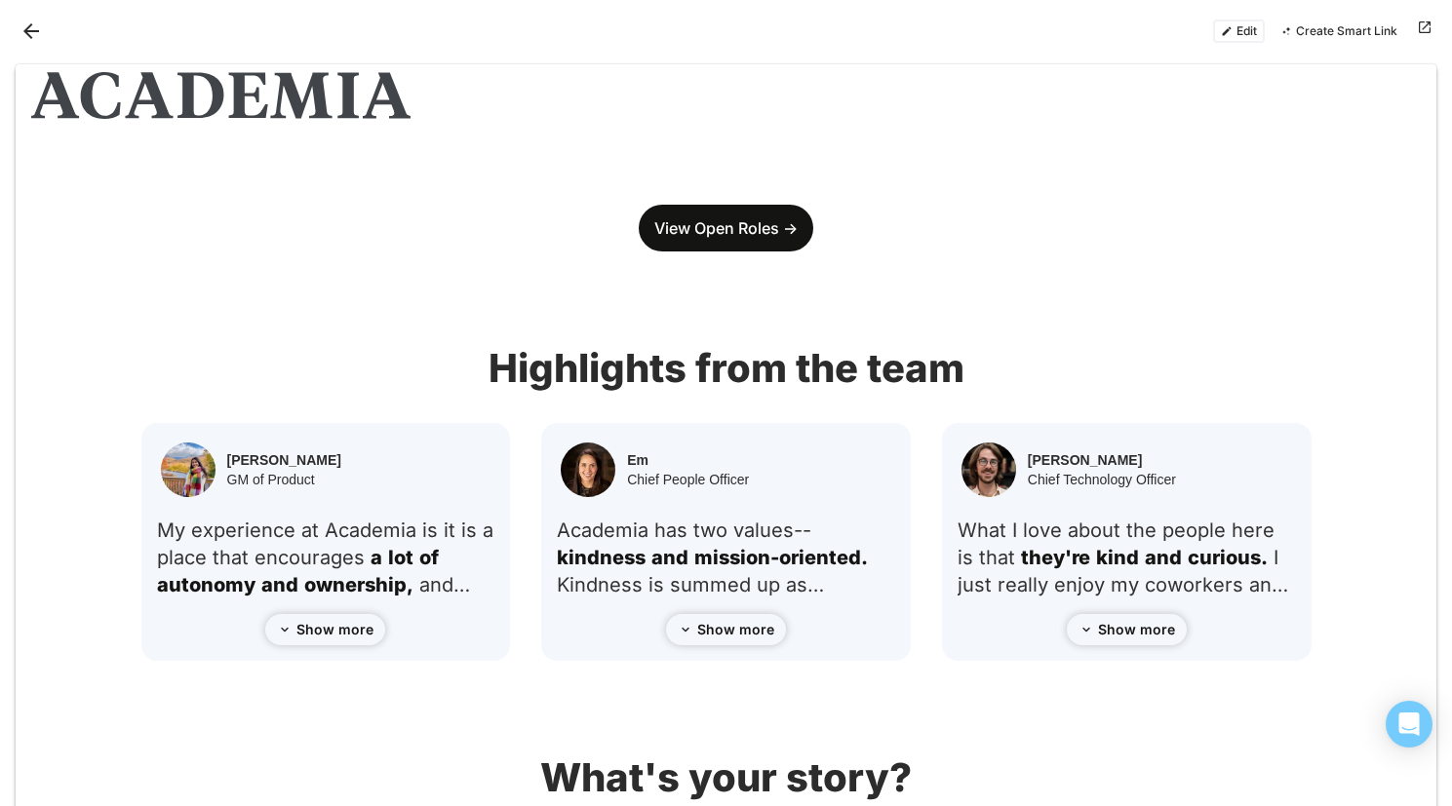
click at [36, 27] on button "Back" at bounding box center [31, 31] width 31 height 31
